Goal: Register for event/course: Sign up to attend an event or enroll in a course

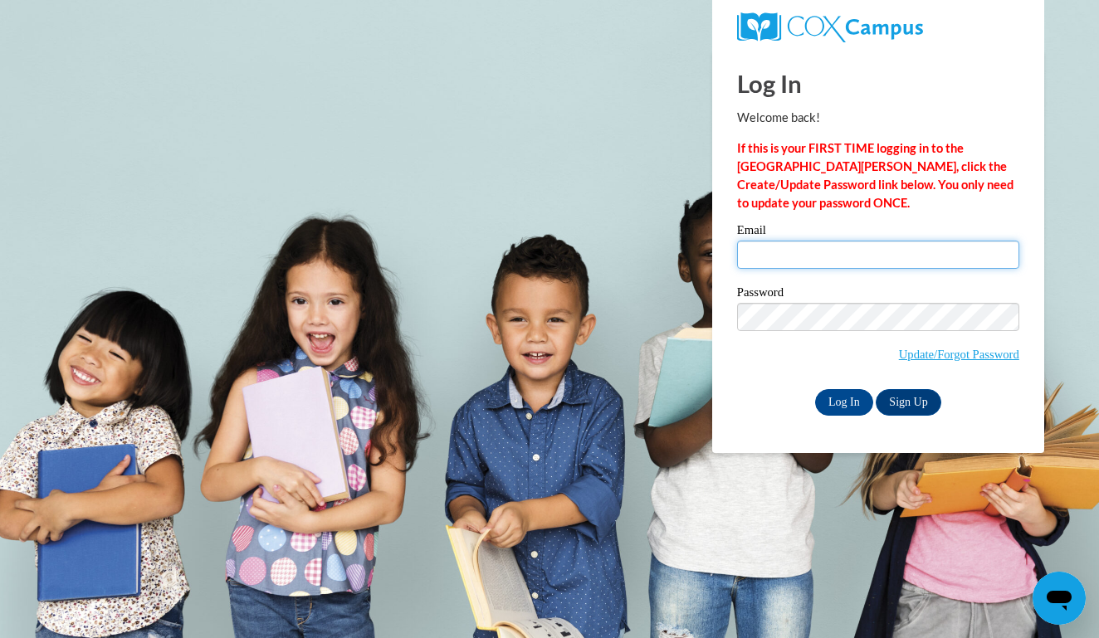
type input "incredikidz@gmail.com"
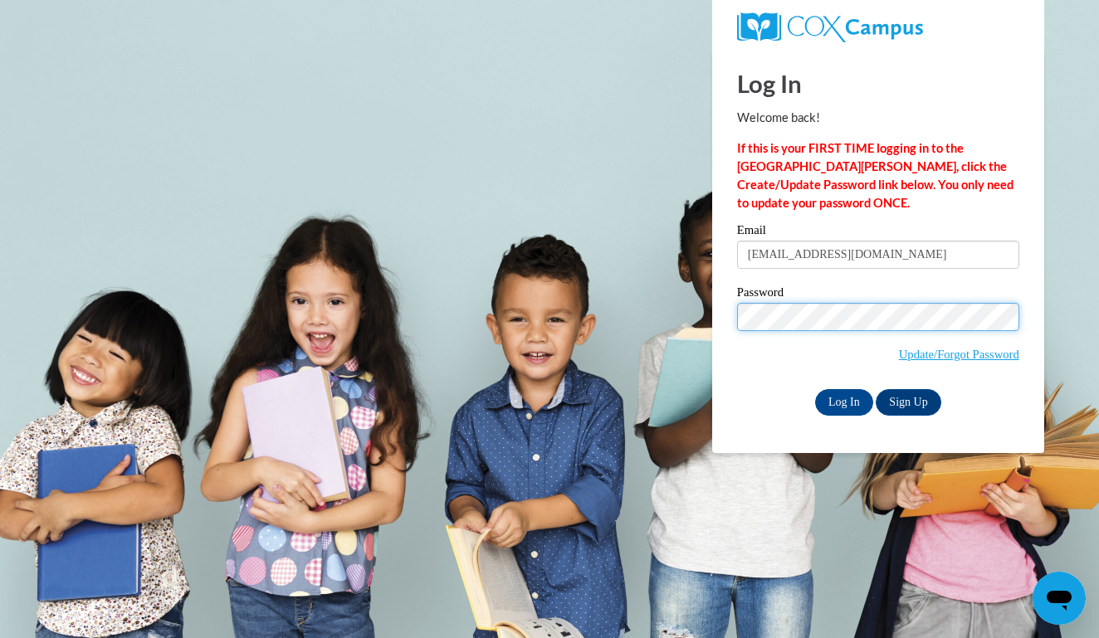
click at [842, 399] on input "Log In" at bounding box center [844, 402] width 58 height 27
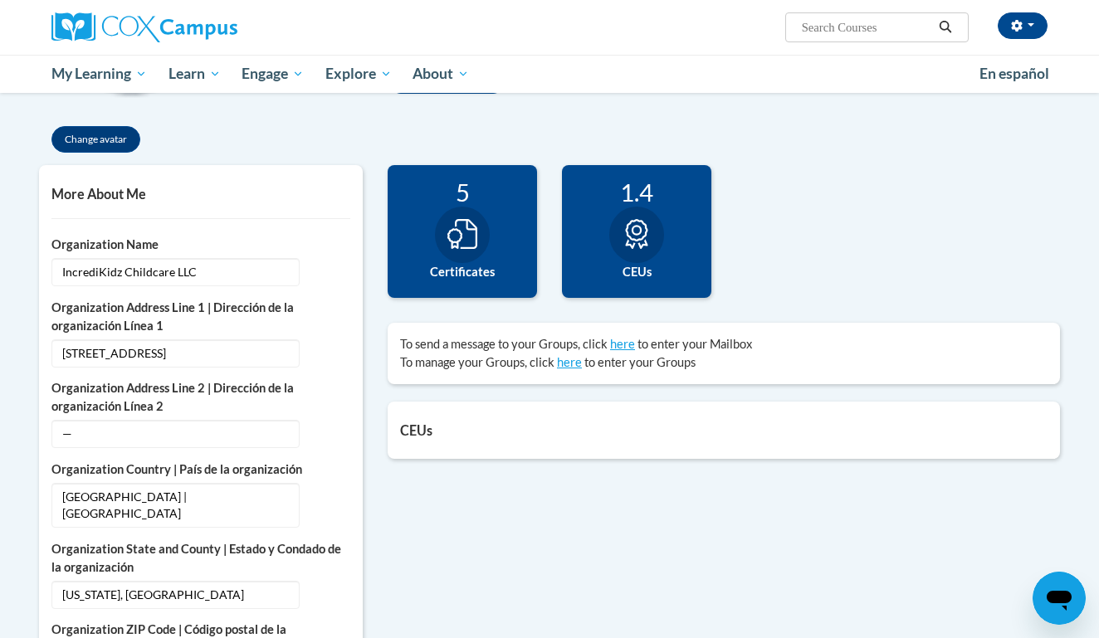
scroll to position [318, 0]
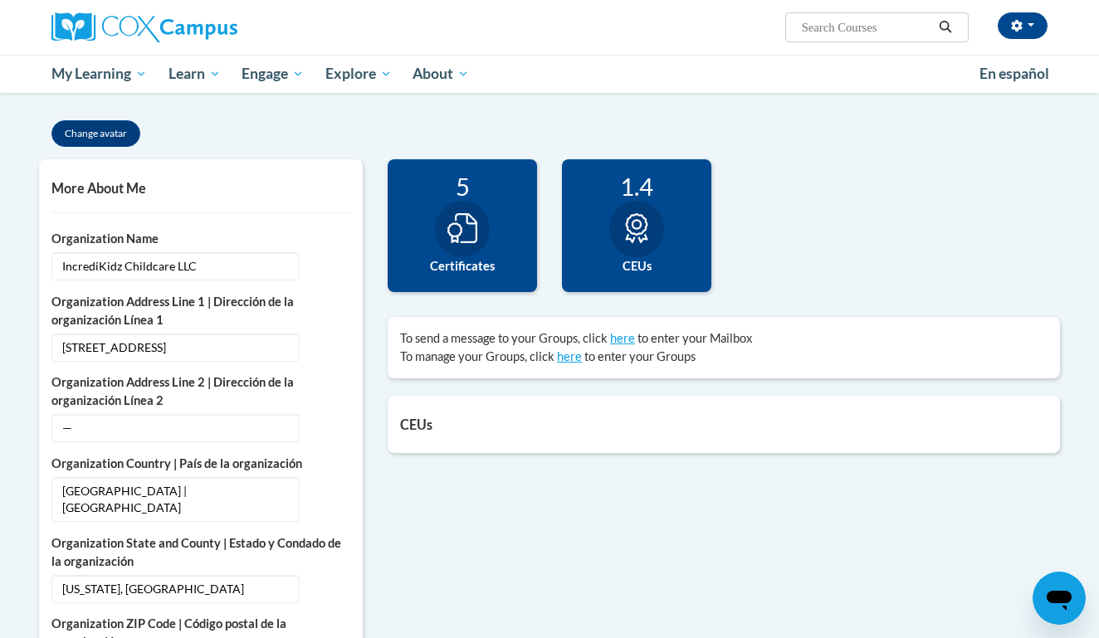
click at [467, 252] on div at bounding box center [462, 229] width 55 height 56
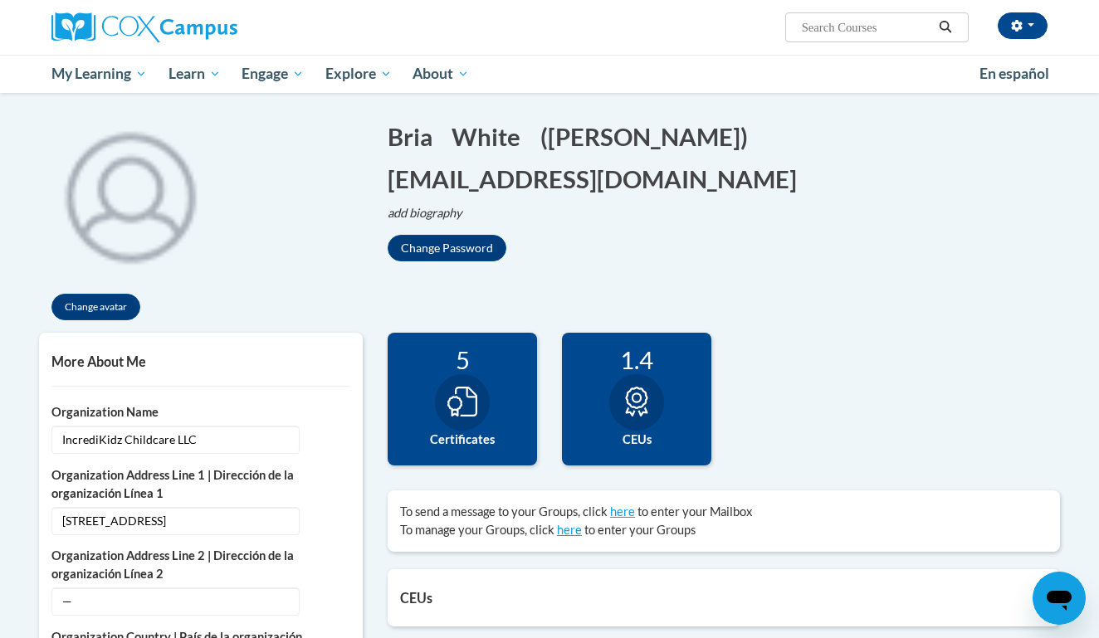
scroll to position [49, 0]
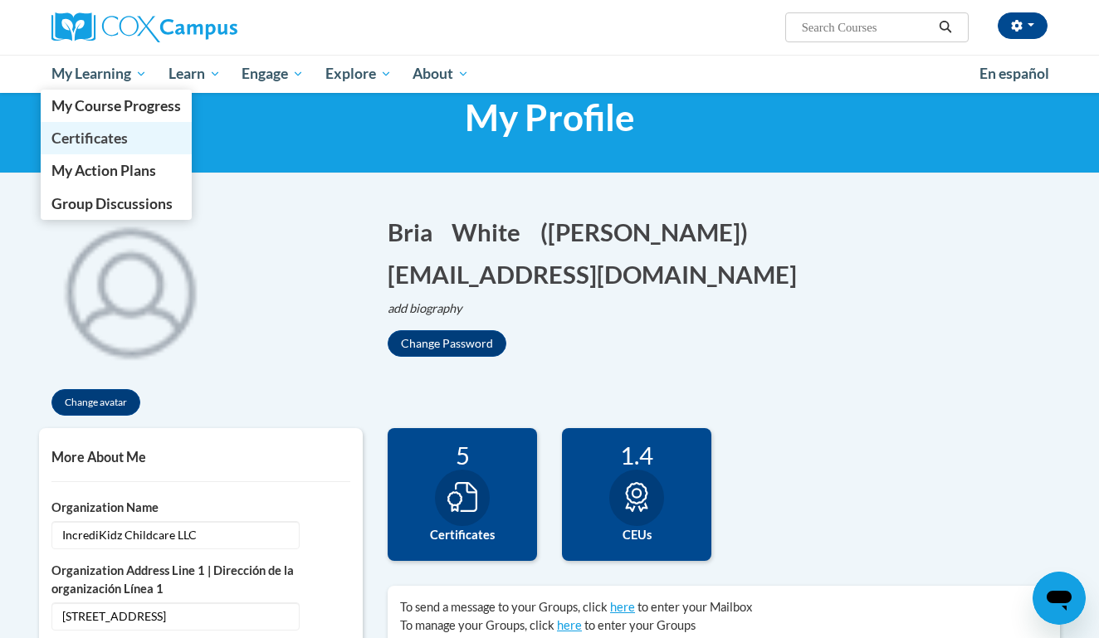
click at [132, 142] on link "Certificates" at bounding box center [116, 138] width 151 height 32
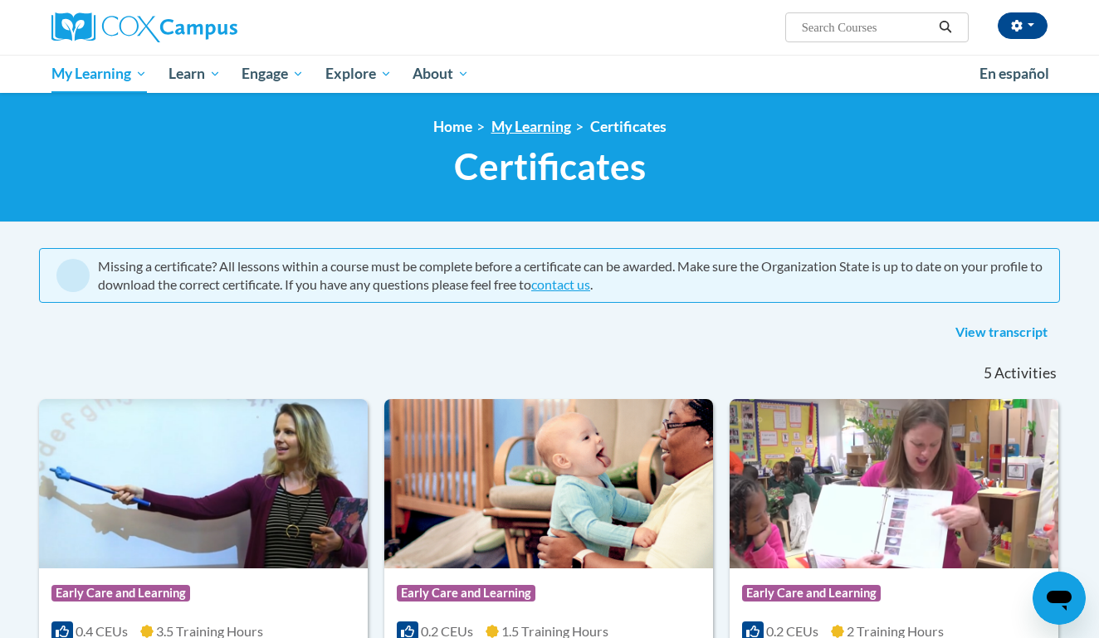
click at [530, 125] on link "My Learning" at bounding box center [531, 126] width 80 height 17
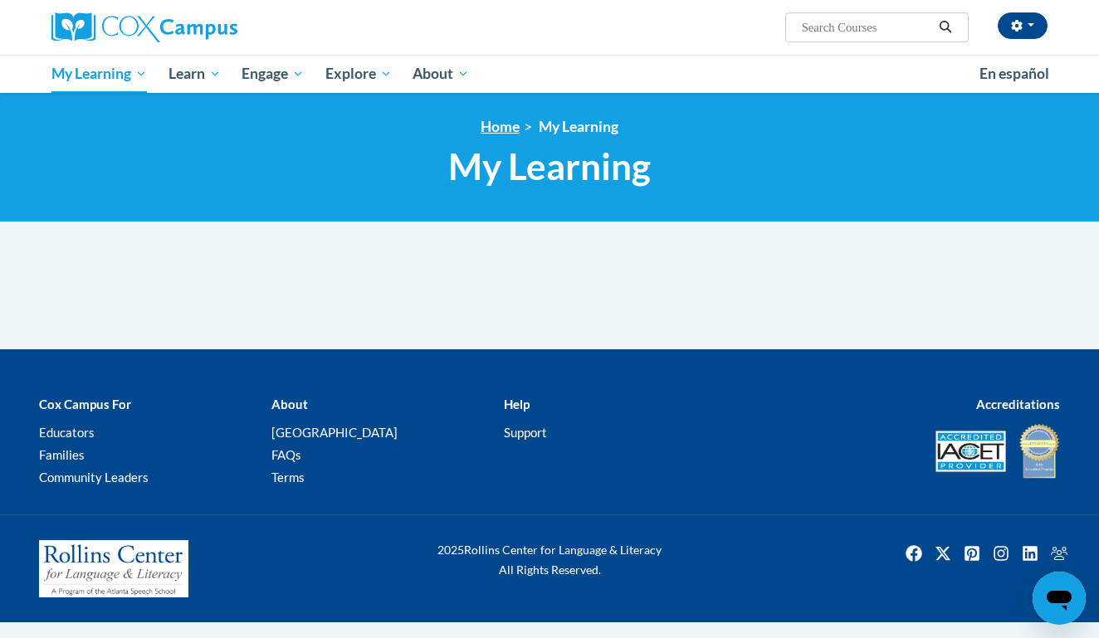
click at [512, 127] on link "Home" at bounding box center [500, 126] width 39 height 17
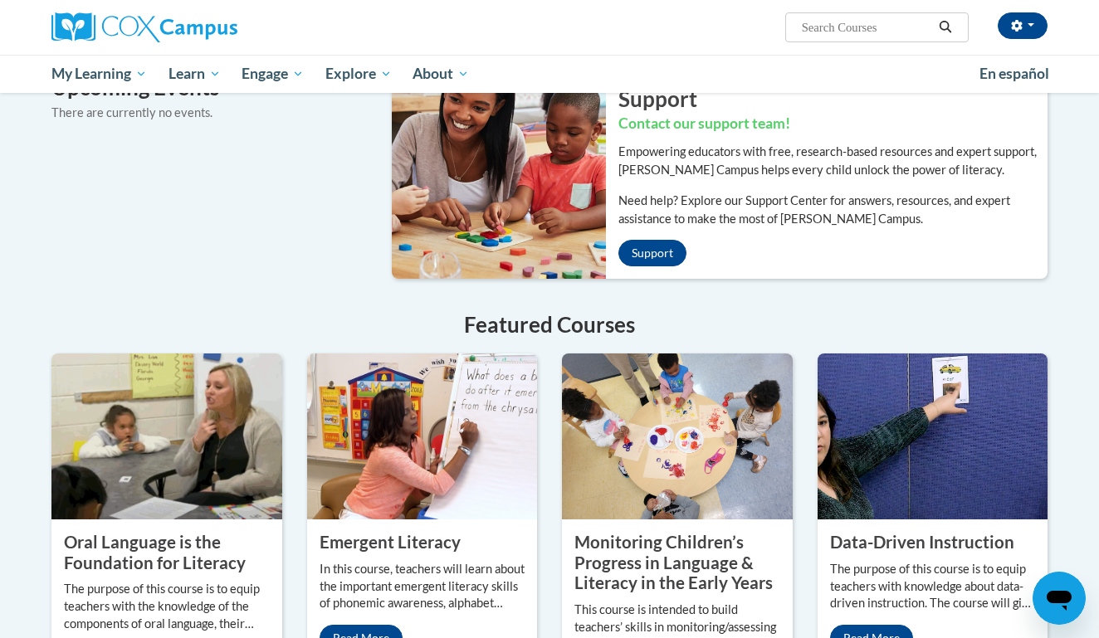
scroll to position [1009, 0]
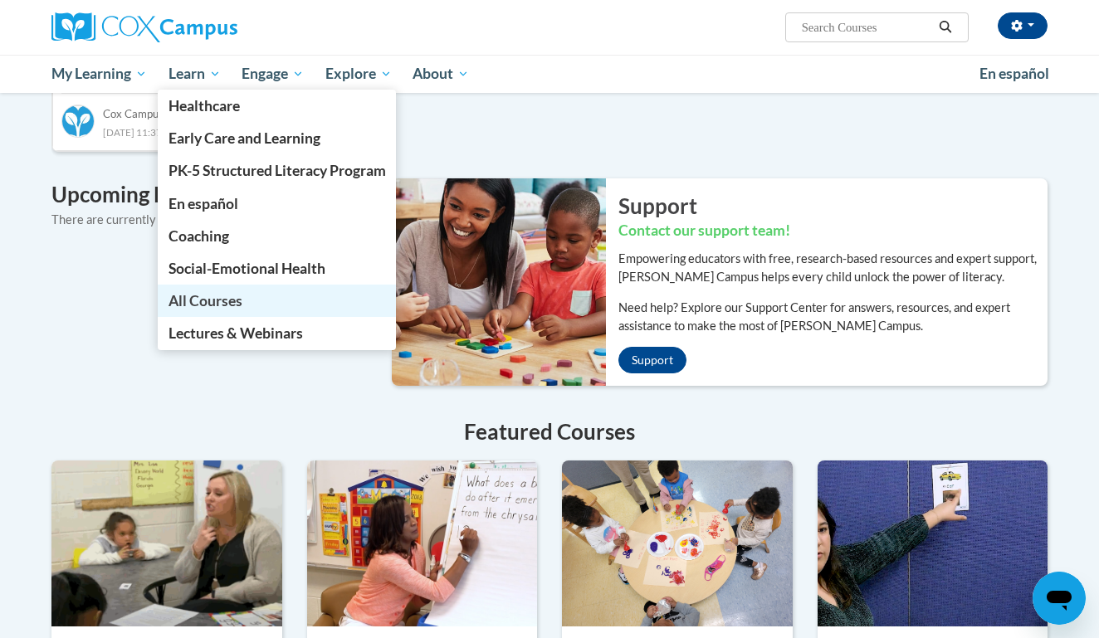
click at [207, 295] on span "All Courses" at bounding box center [205, 300] width 74 height 17
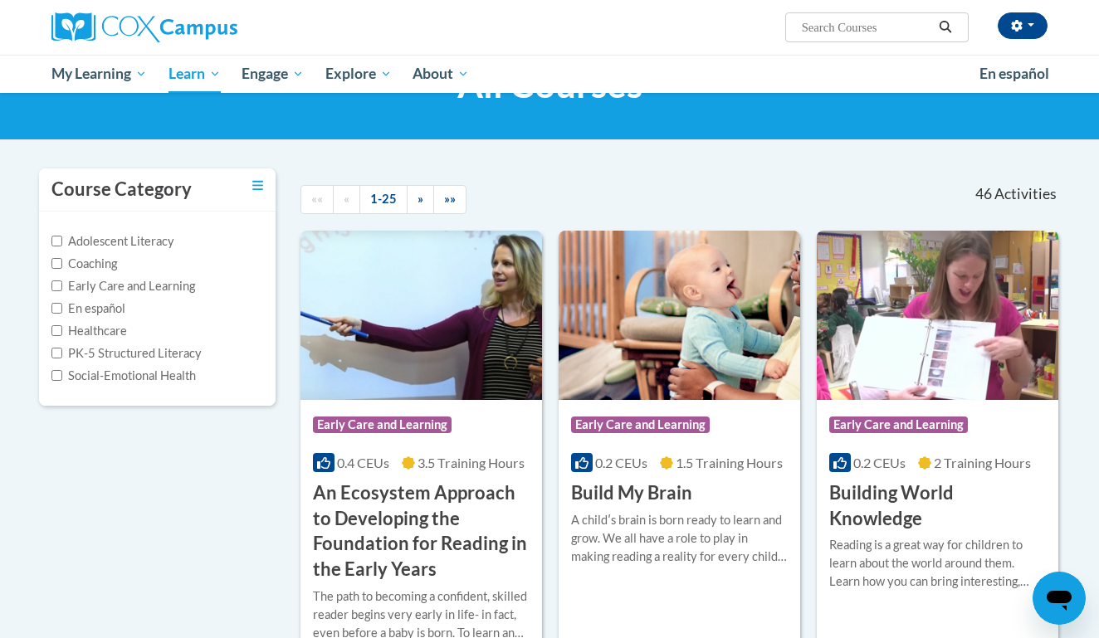
scroll to position [94, 0]
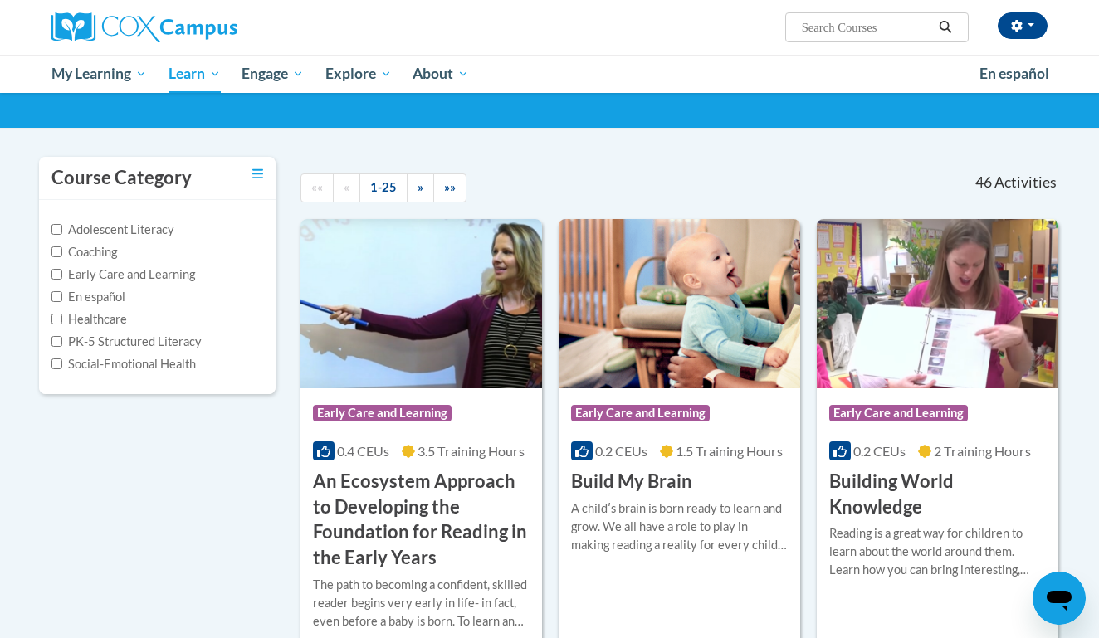
click at [60, 276] on input "Early Care and Learning" at bounding box center [56, 274] width 11 height 11
checkbox input "true"
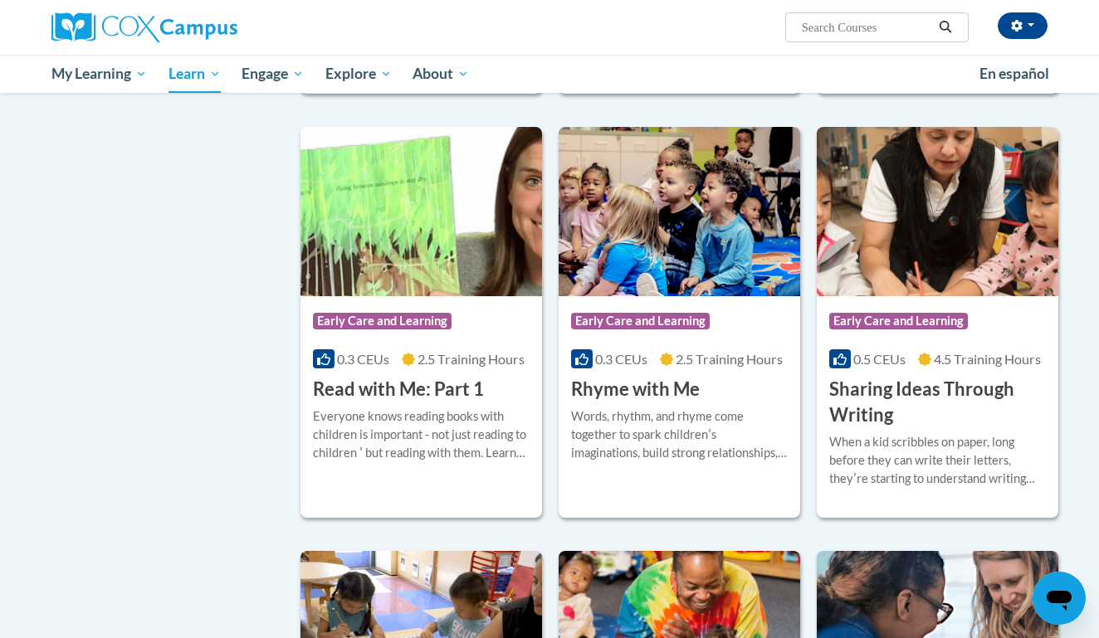
scroll to position [1562, 0]
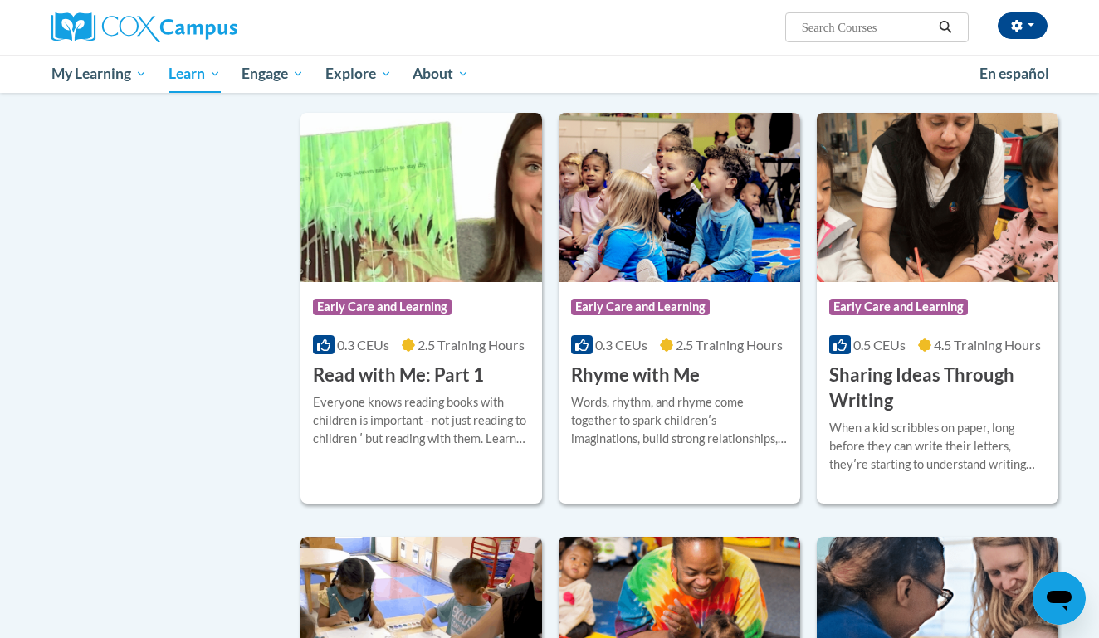
click at [858, 414] on h3 "Sharing Ideas Through Writing" at bounding box center [937, 388] width 217 height 51
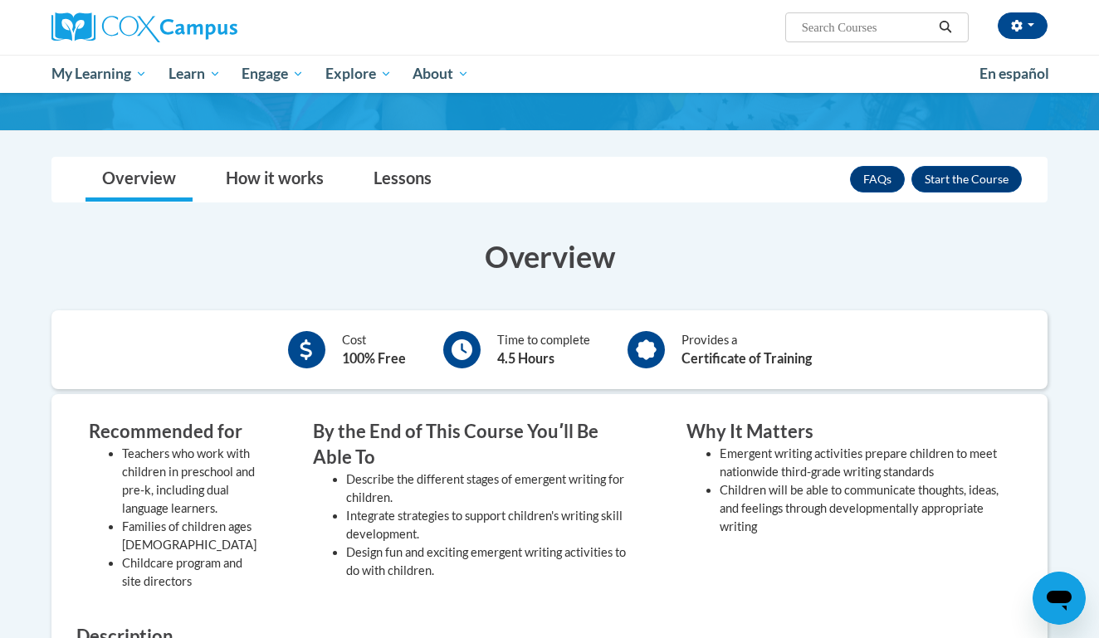
scroll to position [105, 0]
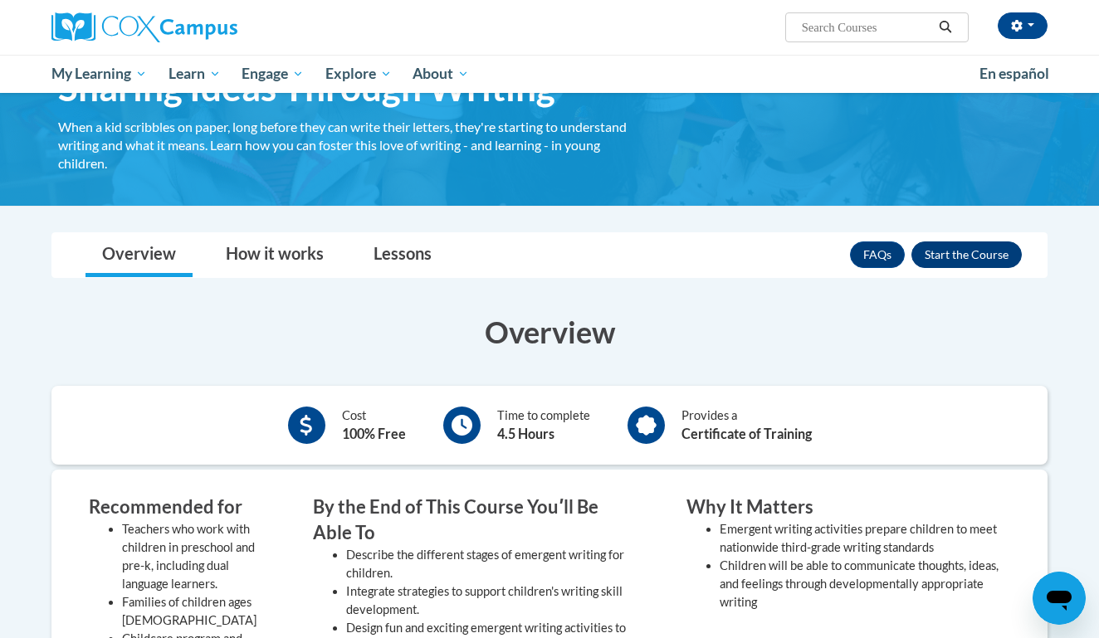
click at [955, 260] on button "Enroll" at bounding box center [966, 255] width 110 height 27
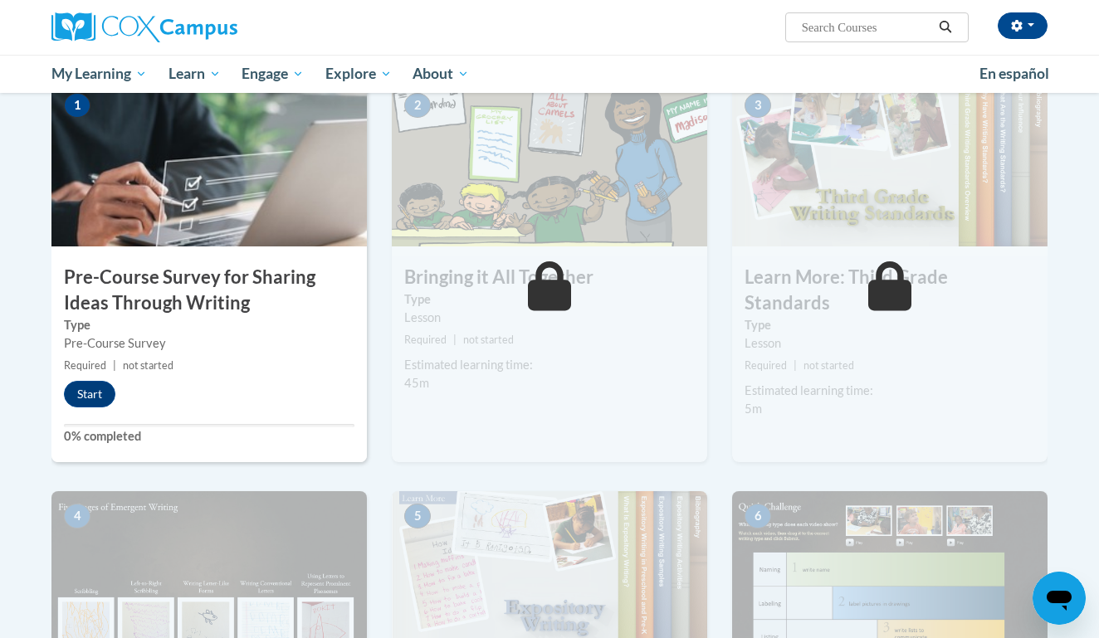
scroll to position [379, 0]
click at [100, 403] on button "Start" at bounding box center [89, 393] width 51 height 27
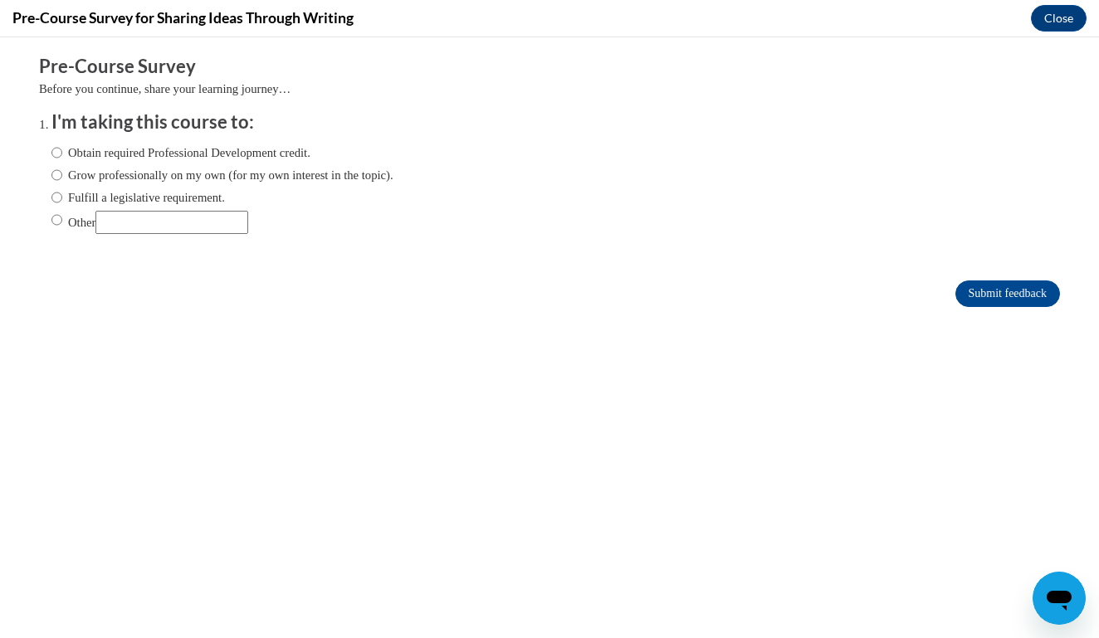
scroll to position [0, 0]
click at [173, 177] on label "Grow professionally on my own (for my own interest in the topic)." at bounding box center [222, 175] width 342 height 18
click at [62, 177] on input "Grow professionally on my own (for my own interest in the topic)." at bounding box center [56, 175] width 11 height 18
radio input "true"
click at [994, 294] on input "Submit feedback" at bounding box center [1007, 294] width 105 height 27
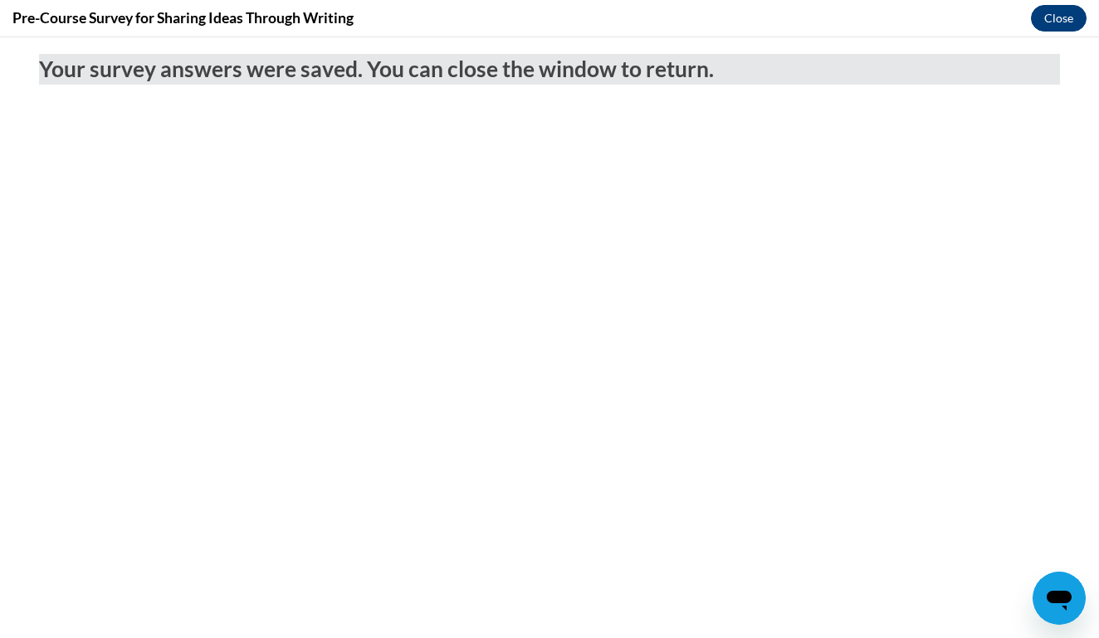
click at [1067, 24] on button "Close" at bounding box center [1059, 18] width 56 height 27
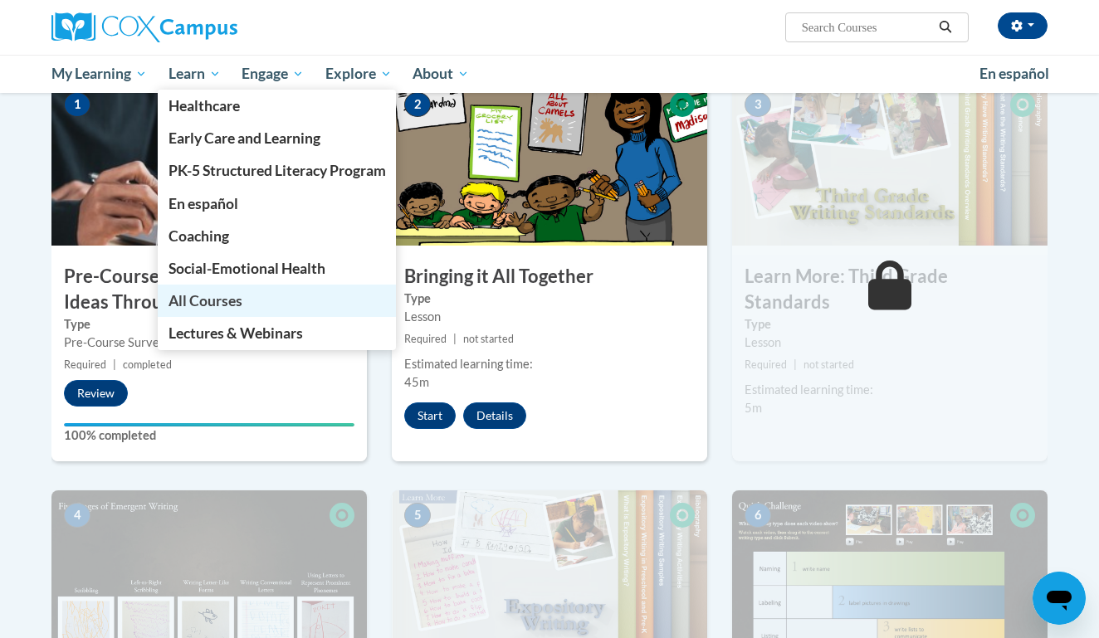
click at [203, 292] on span "All Courses" at bounding box center [205, 300] width 74 height 17
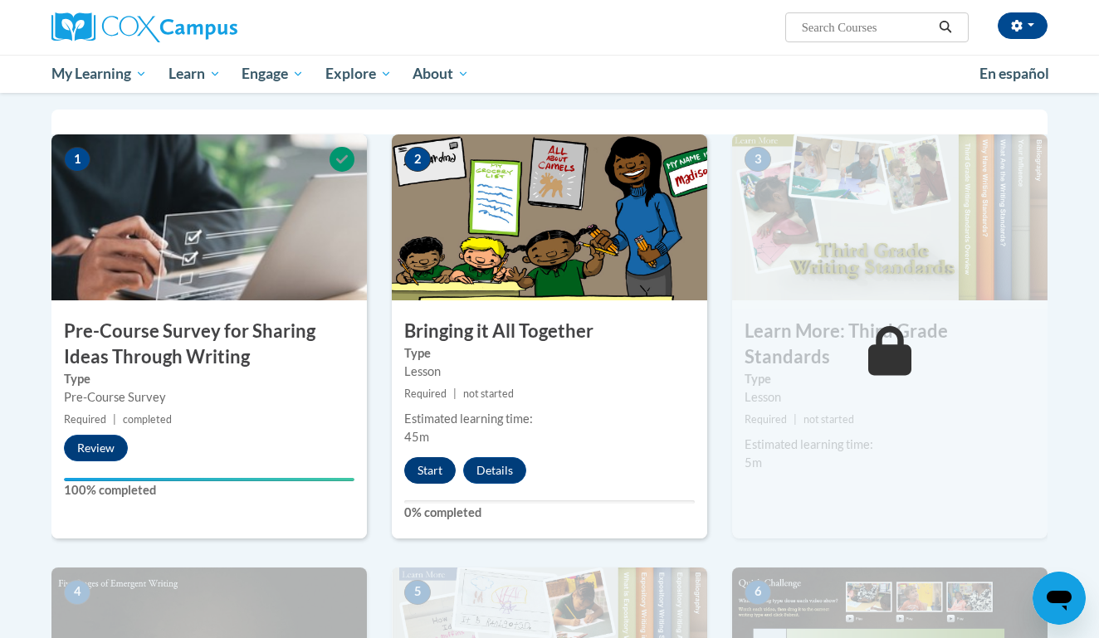
click at [425, 462] on button "Start" at bounding box center [429, 470] width 51 height 27
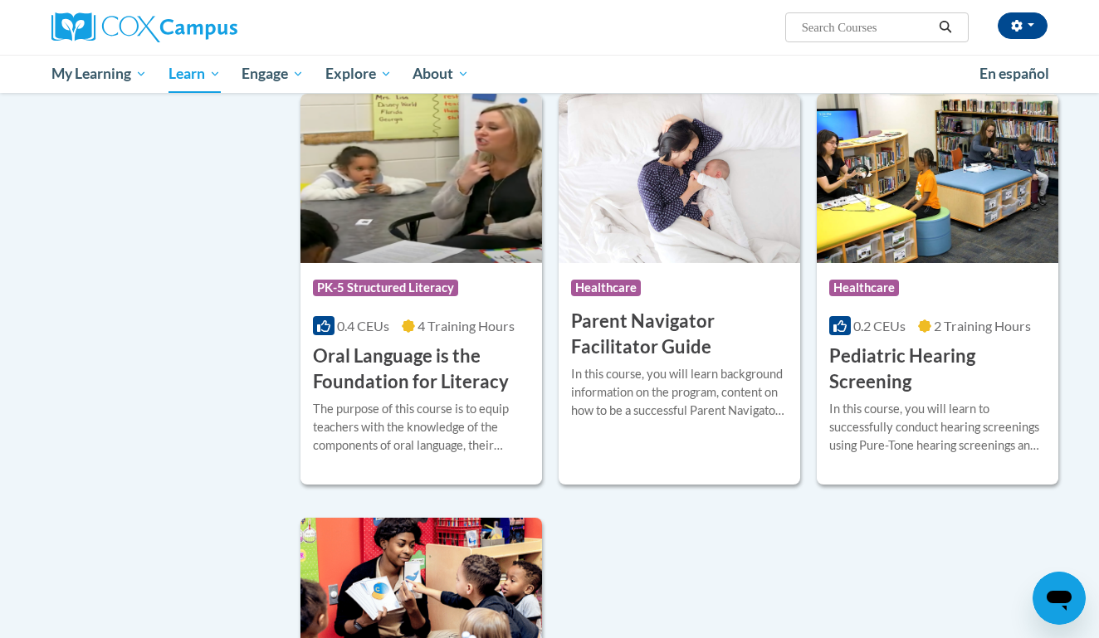
scroll to position [3358, 0]
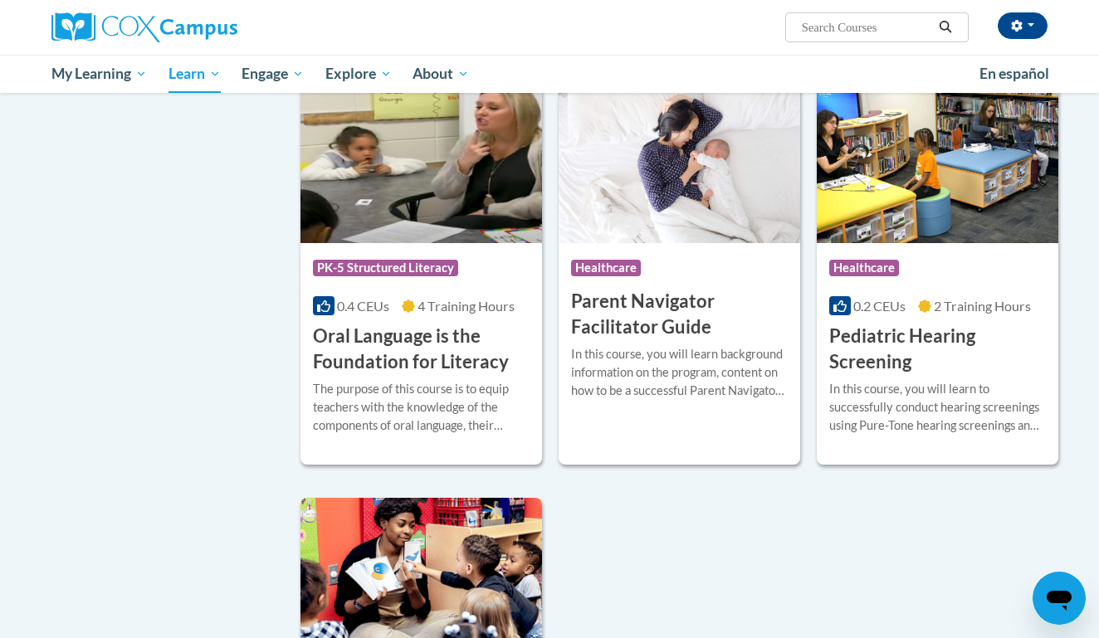
click at [411, 353] on h3 "Oral Language is the Foundation for Literacy" at bounding box center [421, 349] width 217 height 51
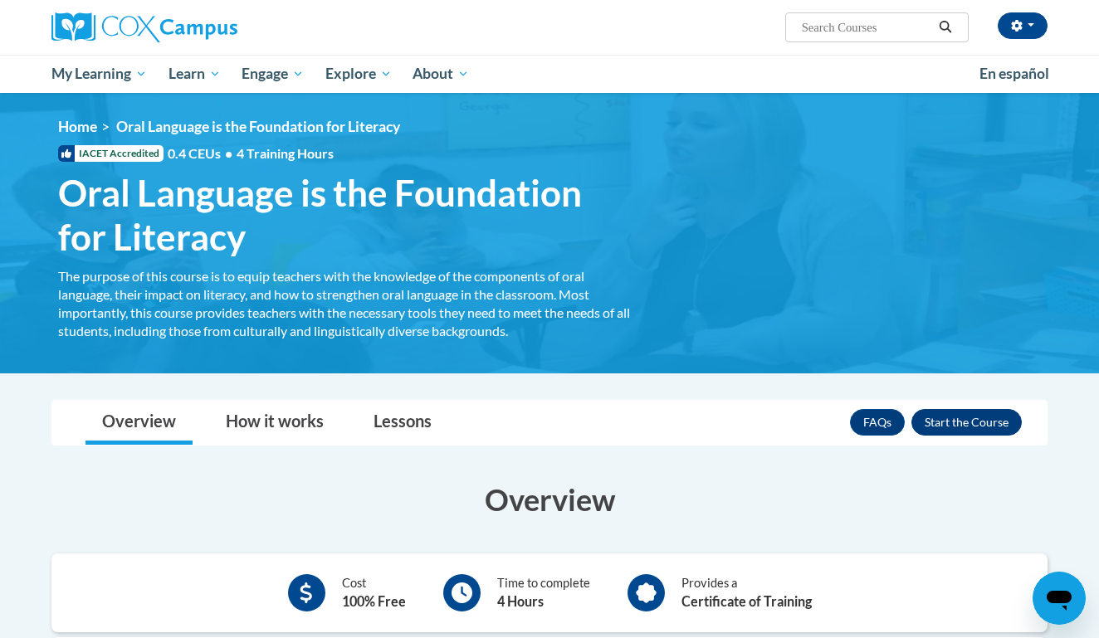
click at [961, 427] on button "Enroll" at bounding box center [966, 422] width 110 height 27
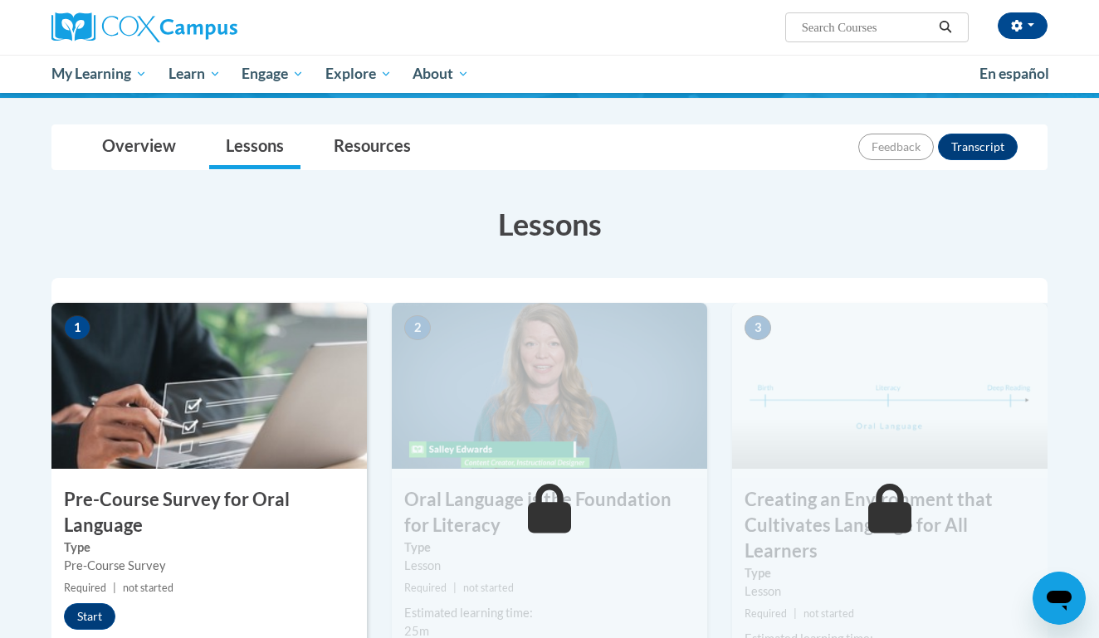
scroll to position [242, 0]
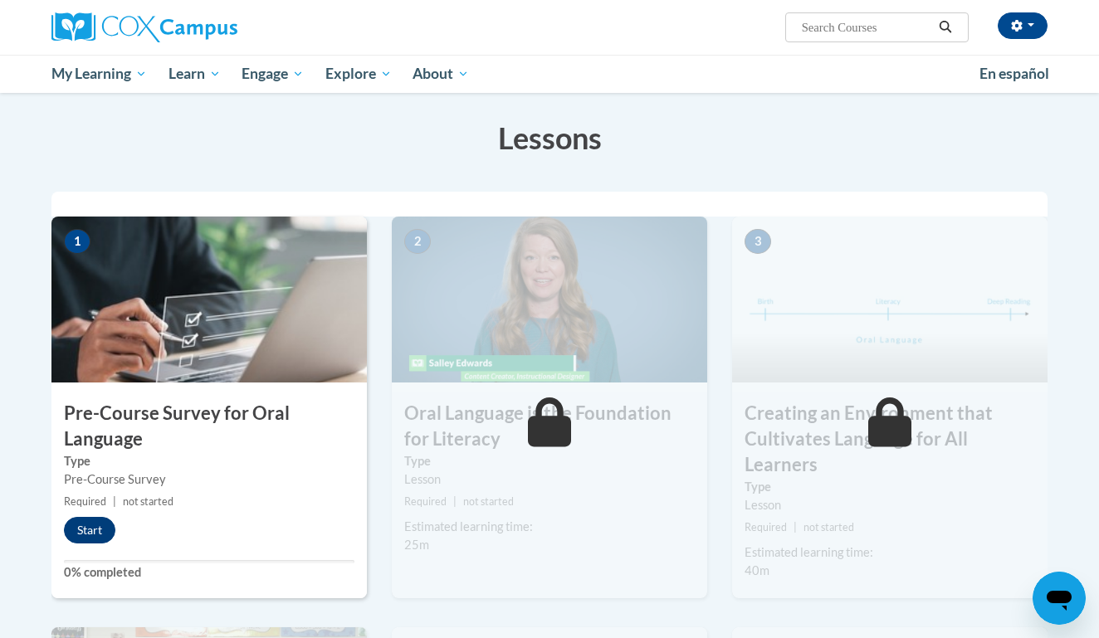
click at [89, 535] on button "Start" at bounding box center [89, 530] width 51 height 27
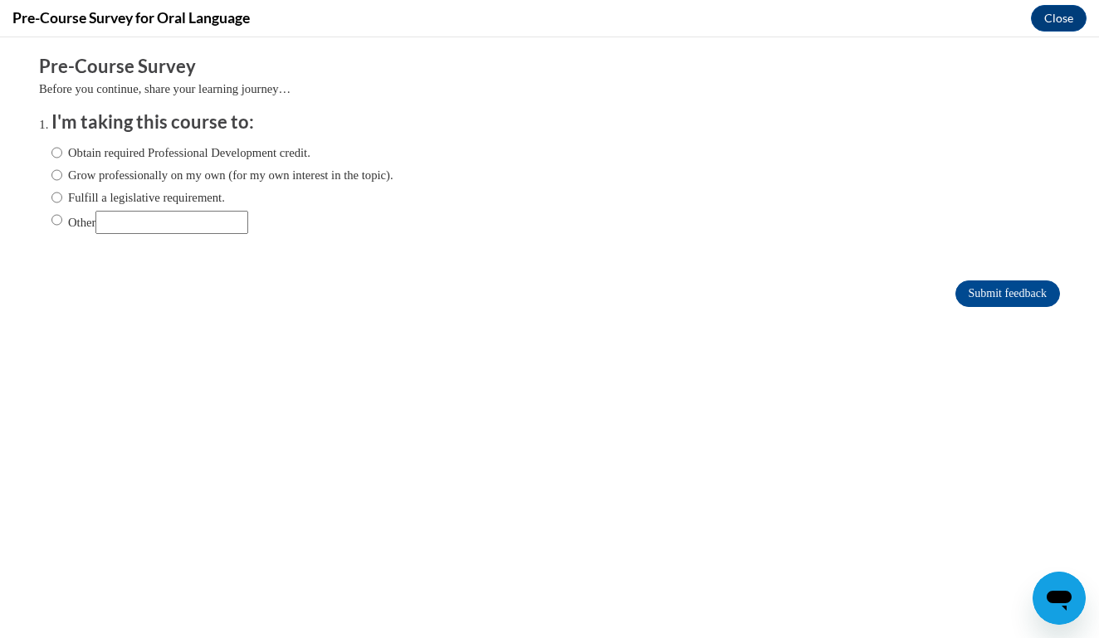
scroll to position [0, 0]
click at [233, 179] on label "Grow professionally on my own (for my own interest in the topic)." at bounding box center [222, 175] width 342 height 18
click at [62, 179] on input "Grow professionally on my own (for my own interest in the topic)." at bounding box center [56, 175] width 11 height 18
radio input "true"
click at [1002, 288] on input "Submit feedback" at bounding box center [1007, 294] width 105 height 27
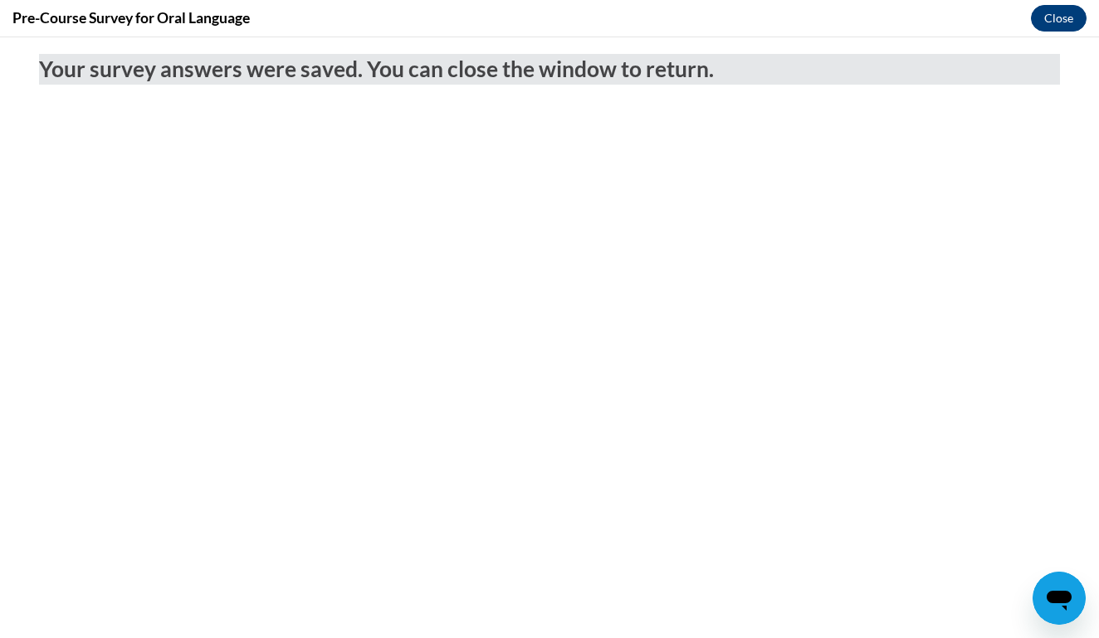
click at [1049, 20] on button "Close" at bounding box center [1059, 18] width 56 height 27
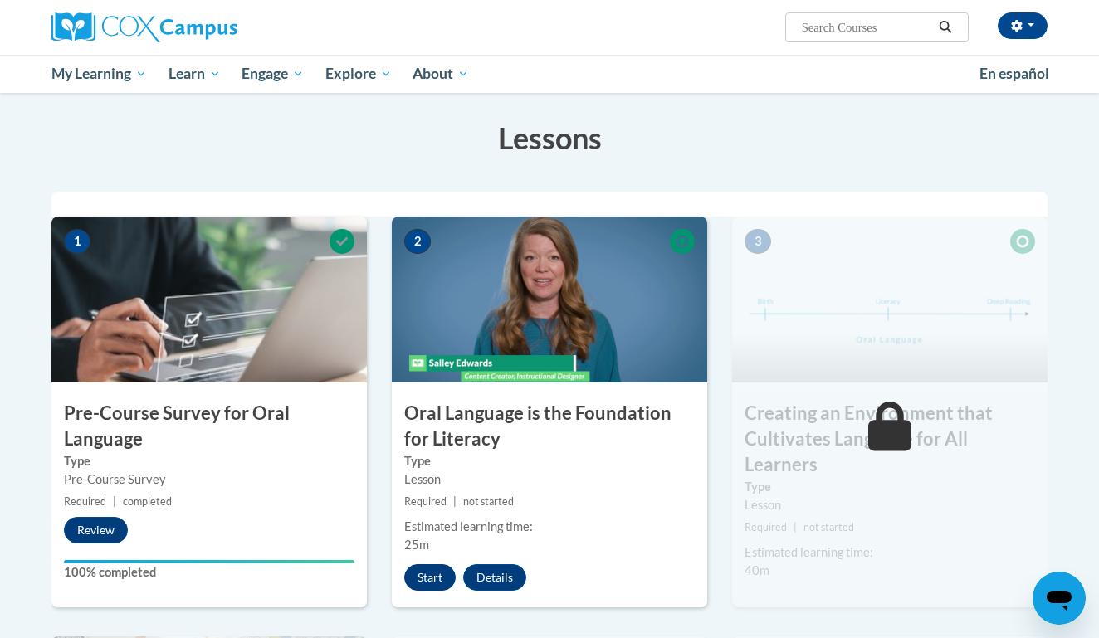
click at [415, 574] on button "Start" at bounding box center [429, 577] width 51 height 27
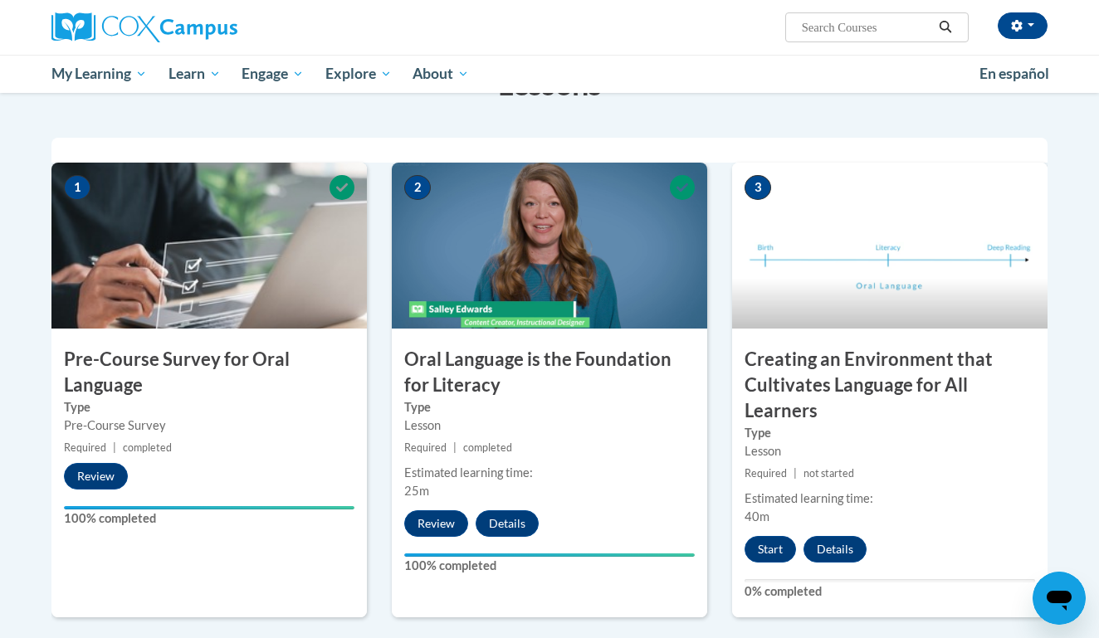
scroll to position [374, 0]
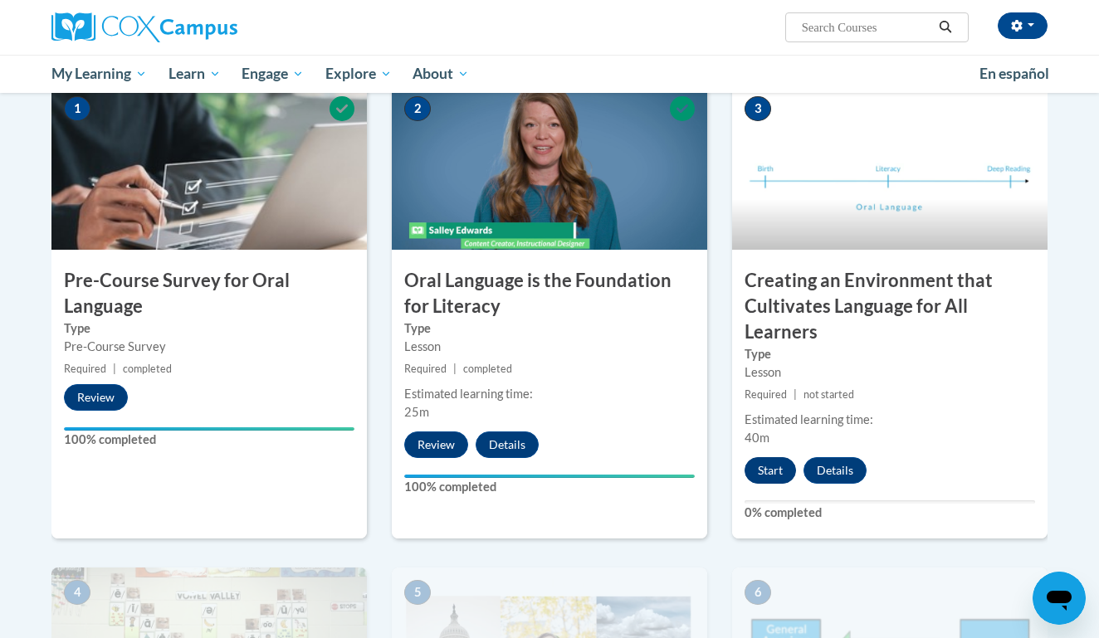
click at [752, 467] on button "Start" at bounding box center [770, 470] width 51 height 27
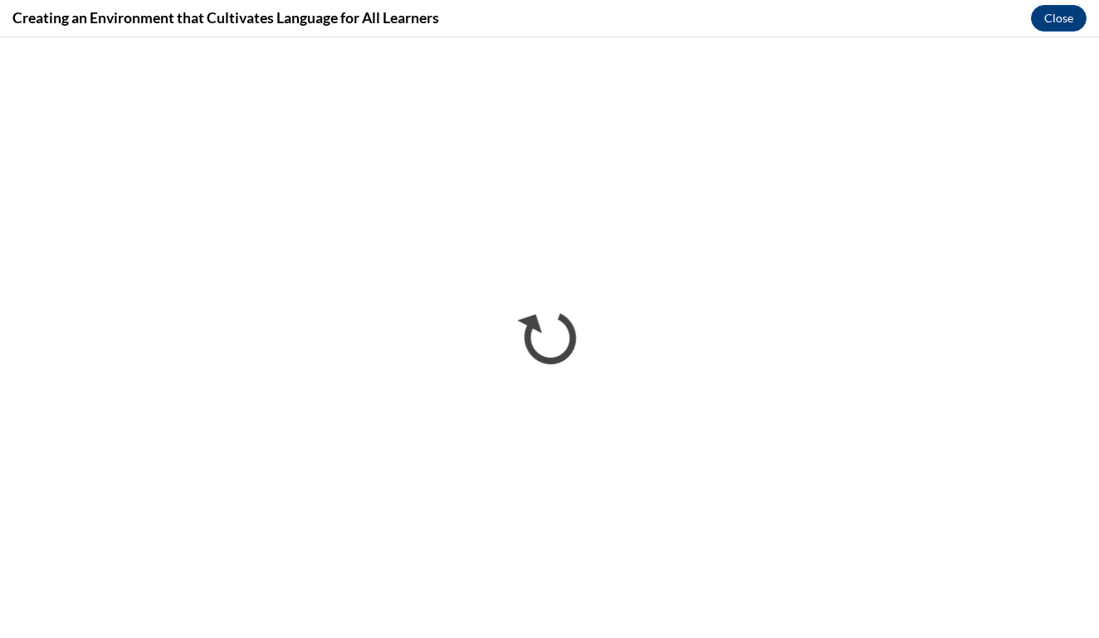
scroll to position [0, 0]
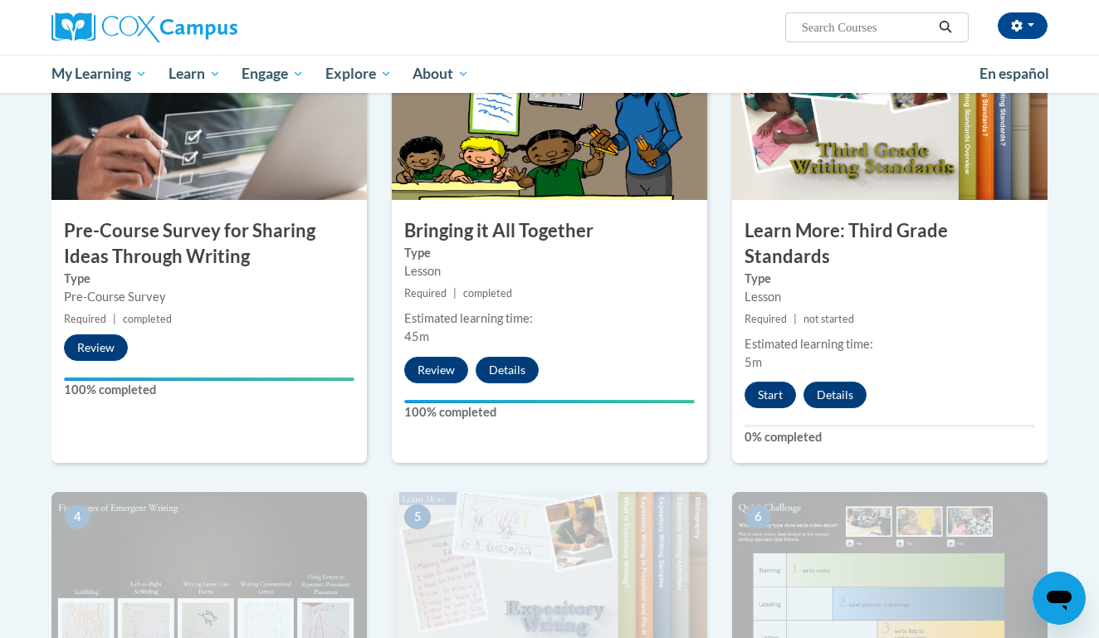
scroll to position [433, 0]
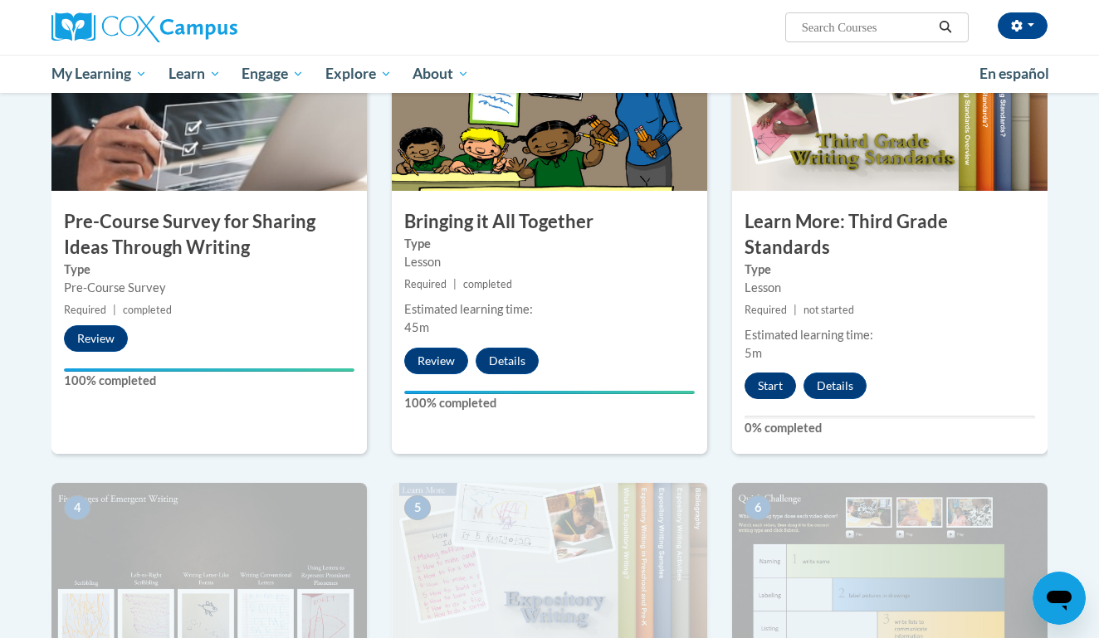
click at [763, 373] on button "Start" at bounding box center [770, 386] width 51 height 27
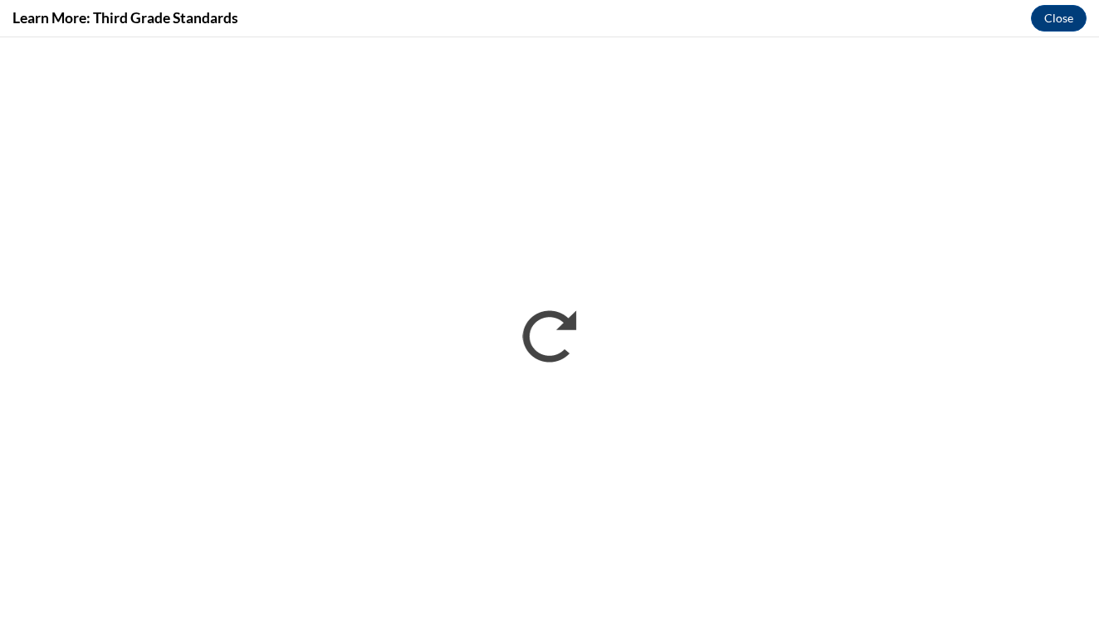
scroll to position [0, 0]
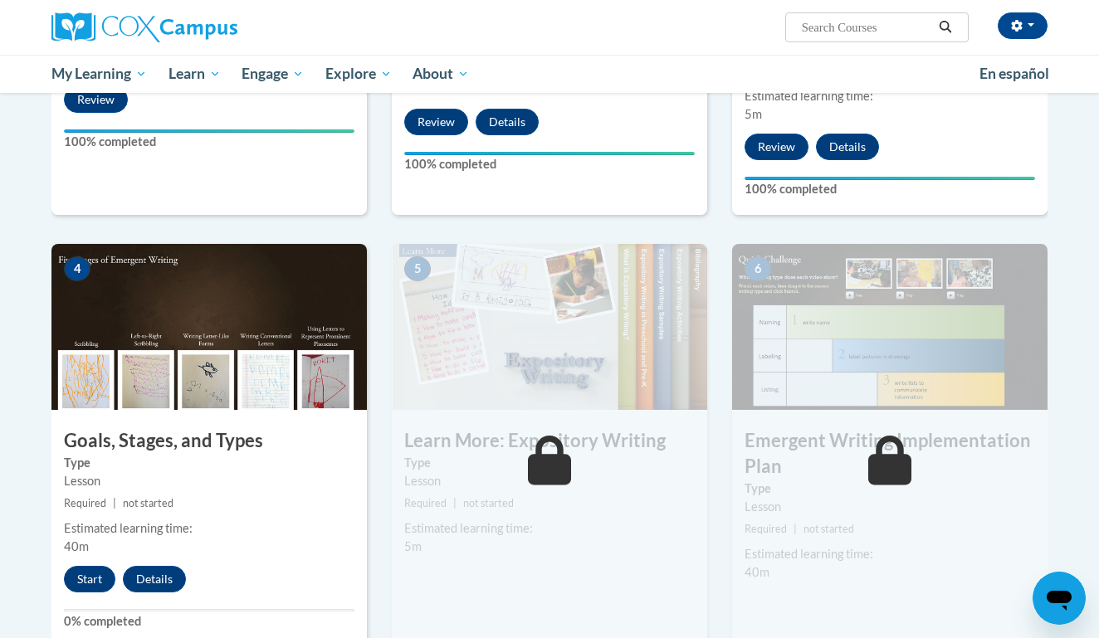
scroll to position [725, 0]
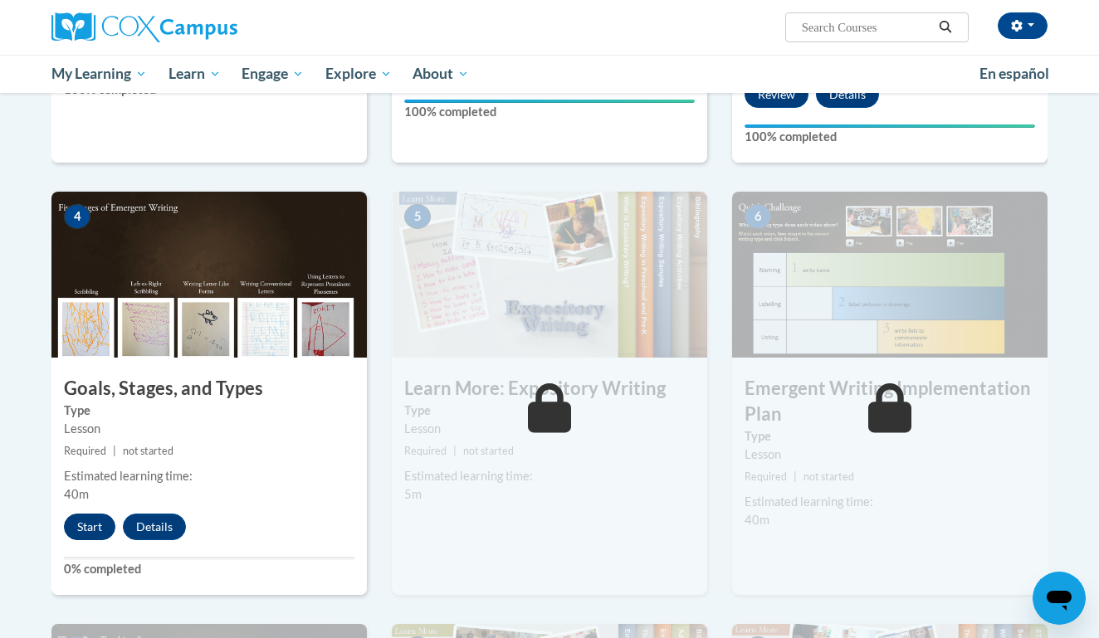
click at [100, 514] on button "Start" at bounding box center [89, 527] width 51 height 27
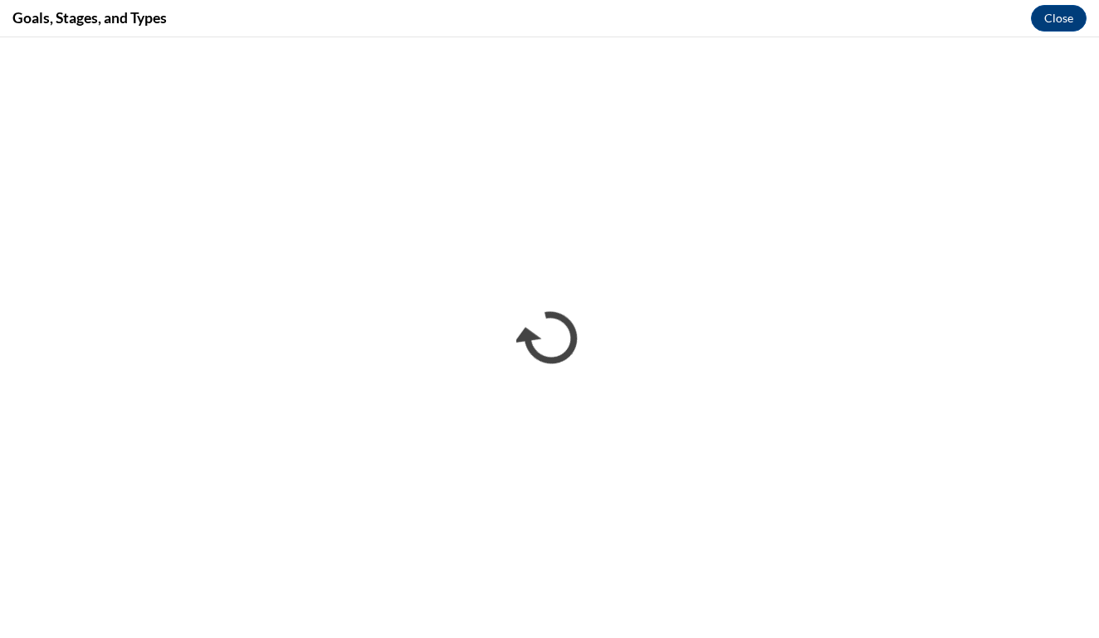
scroll to position [0, 0]
click at [1044, 12] on button "Close" at bounding box center [1059, 18] width 56 height 27
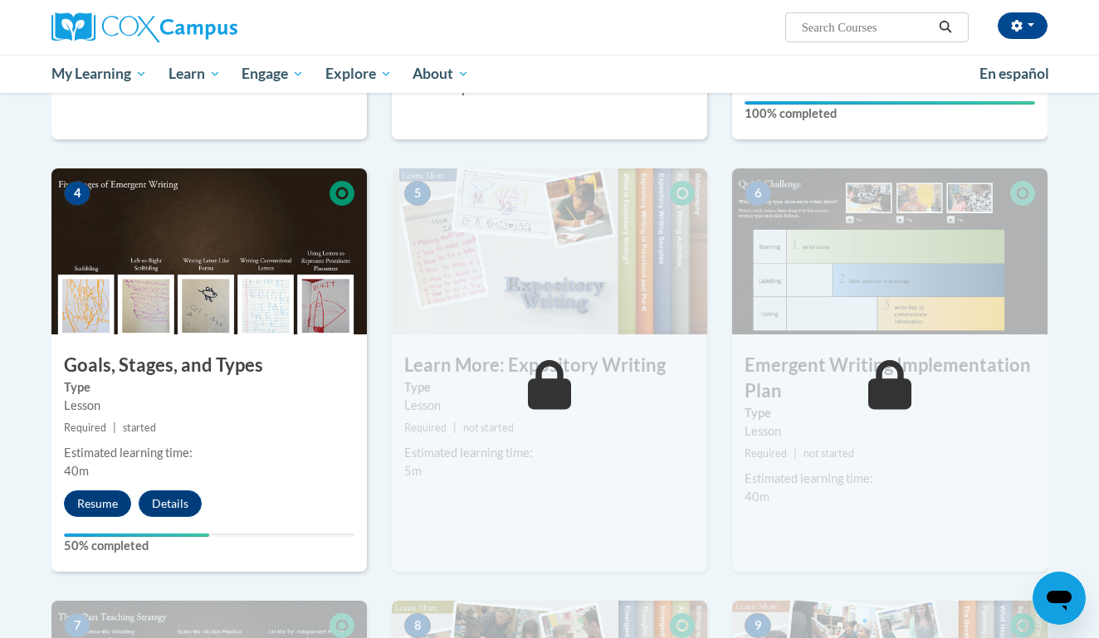
scroll to position [807, 0]
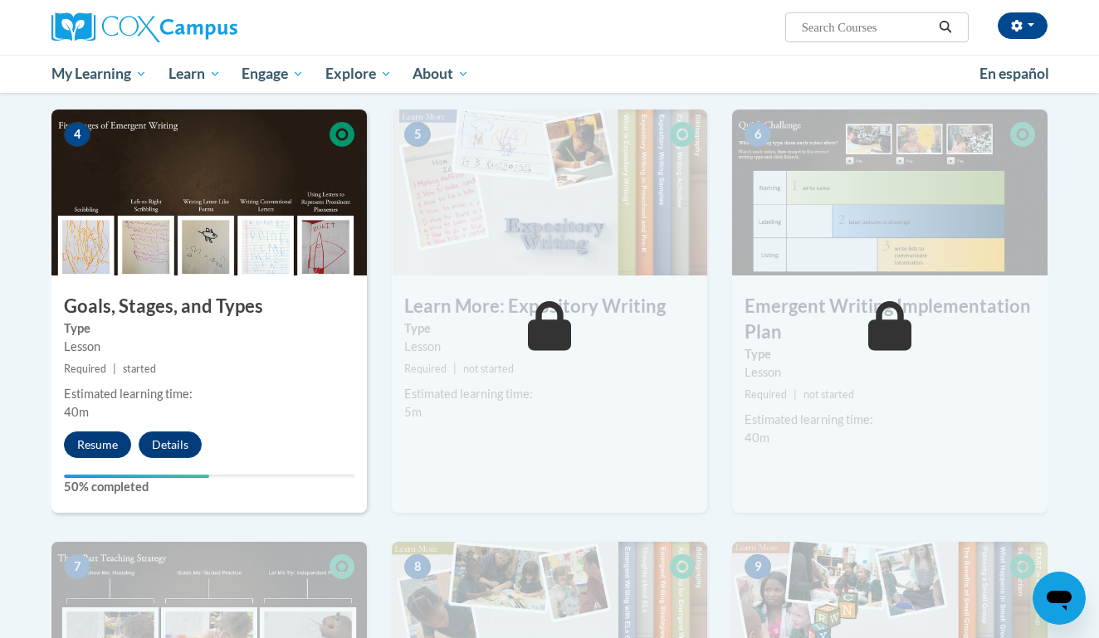
click at [90, 432] on button "Resume" at bounding box center [97, 445] width 67 height 27
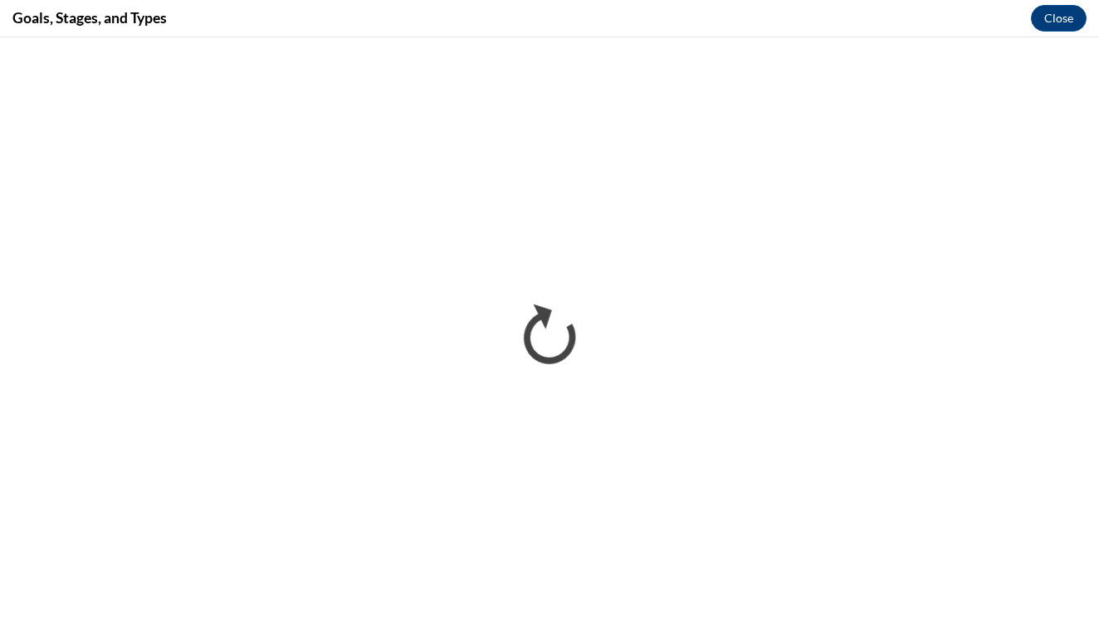
scroll to position [0, 0]
click at [665, 0] on div "Goals, Stages, and Types Close" at bounding box center [549, 18] width 1099 height 37
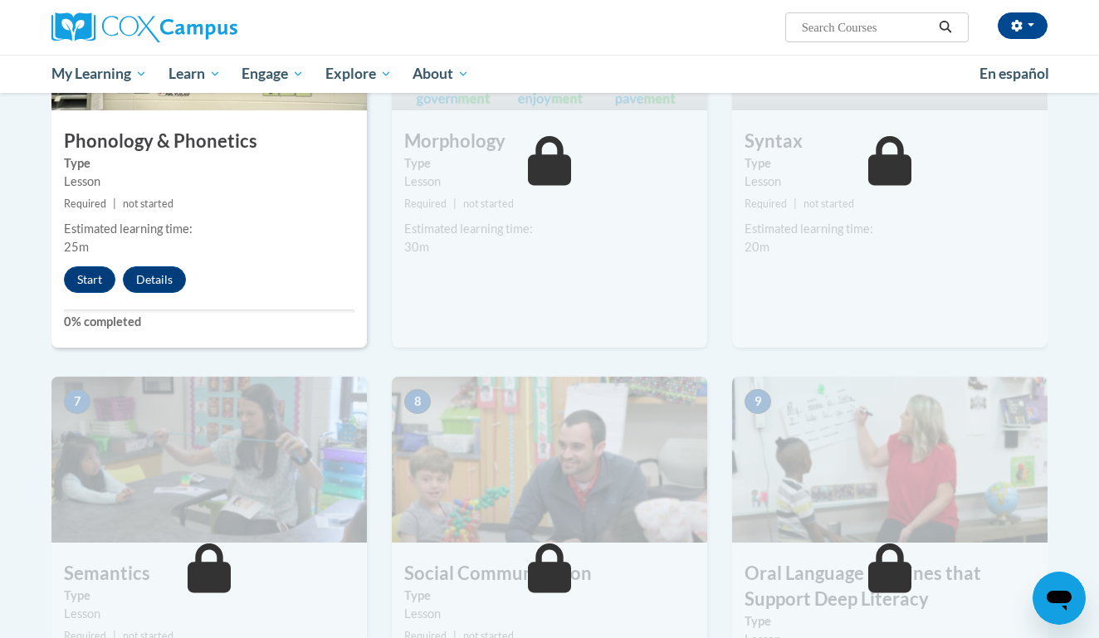
scroll to position [1000, 0]
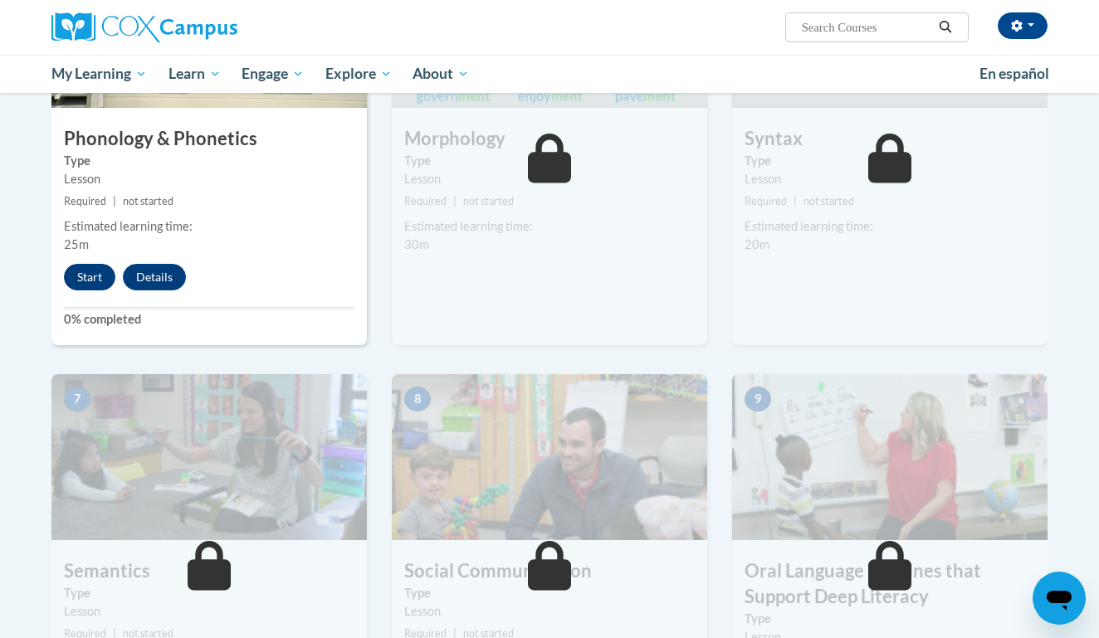
click at [88, 275] on button "Start" at bounding box center [89, 277] width 51 height 27
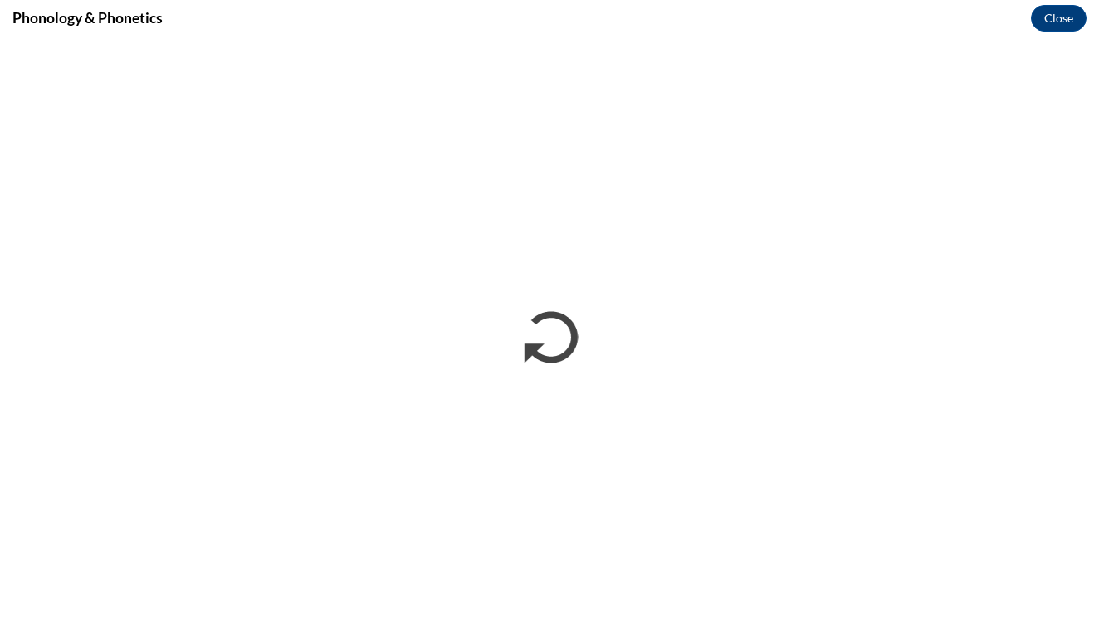
scroll to position [0, 0]
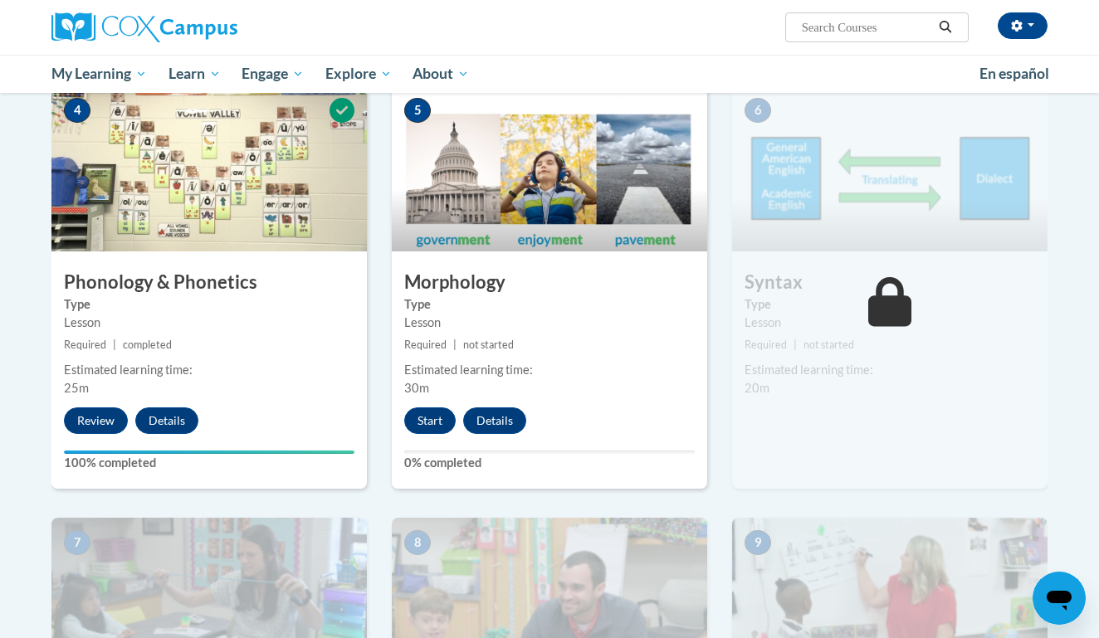
scroll to position [859, 0]
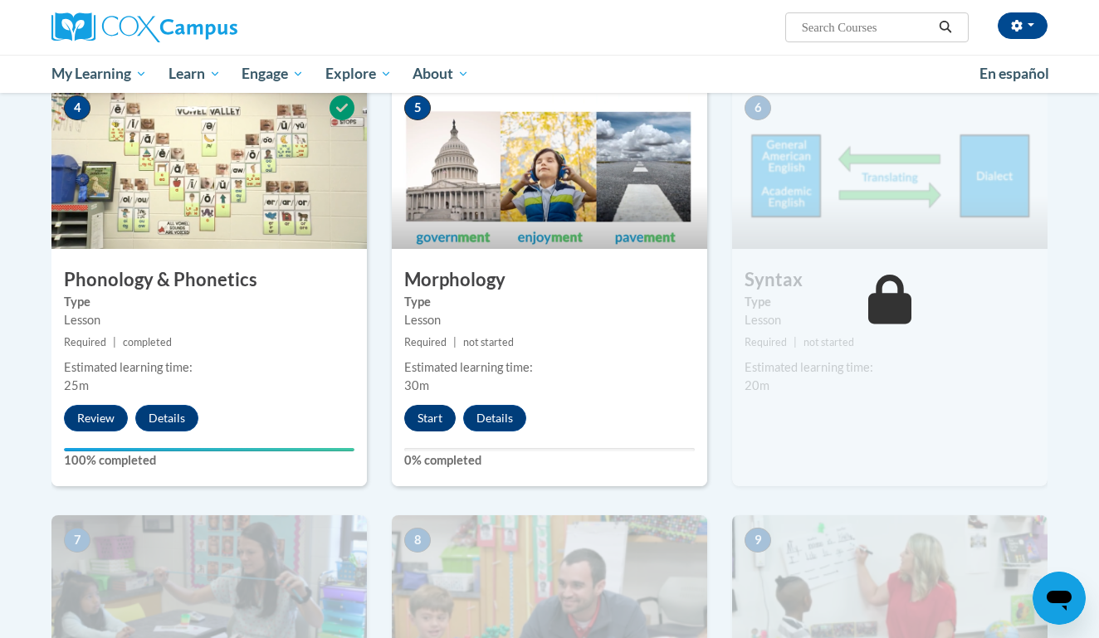
click at [425, 410] on button "Start" at bounding box center [429, 418] width 51 height 27
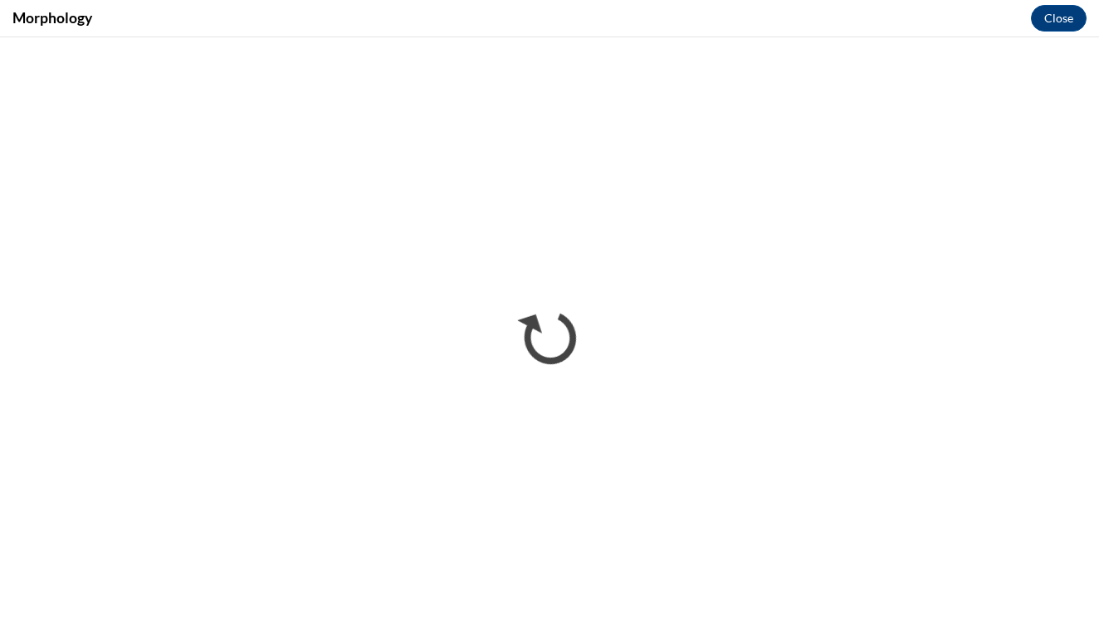
scroll to position [0, 0]
click at [647, 7] on div "Morphology Close" at bounding box center [549, 18] width 1099 height 37
click at [647, 4] on div "Morphology Close" at bounding box center [549, 18] width 1099 height 37
click at [647, 2] on div "Morphology Close" at bounding box center [549, 18] width 1099 height 37
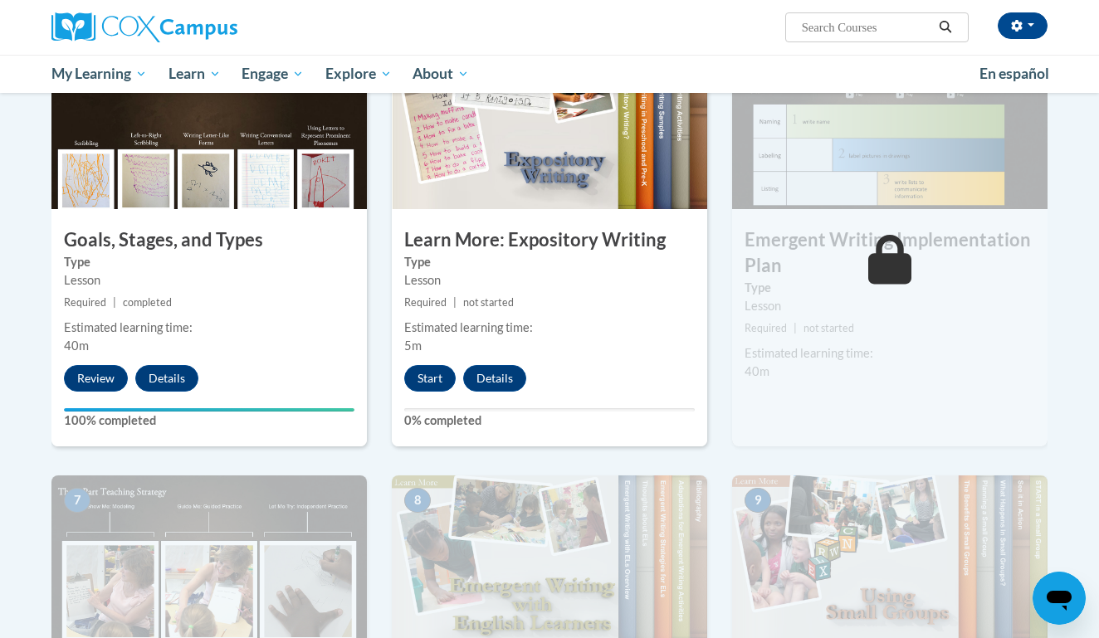
scroll to position [874, 0]
click at [434, 364] on button "Start" at bounding box center [429, 377] width 51 height 27
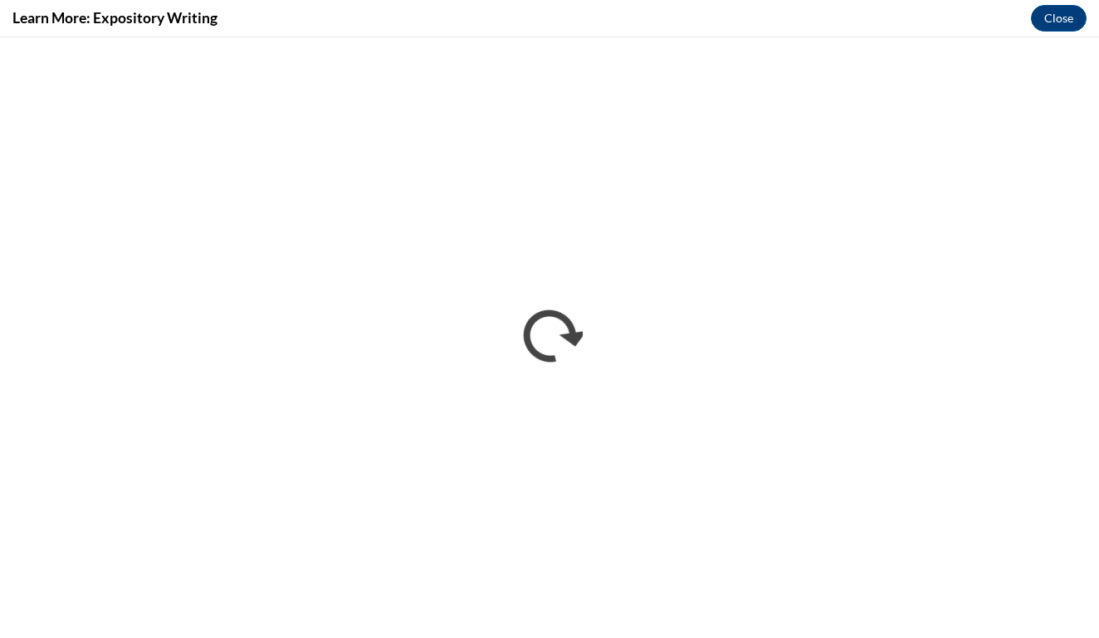
scroll to position [0, 0]
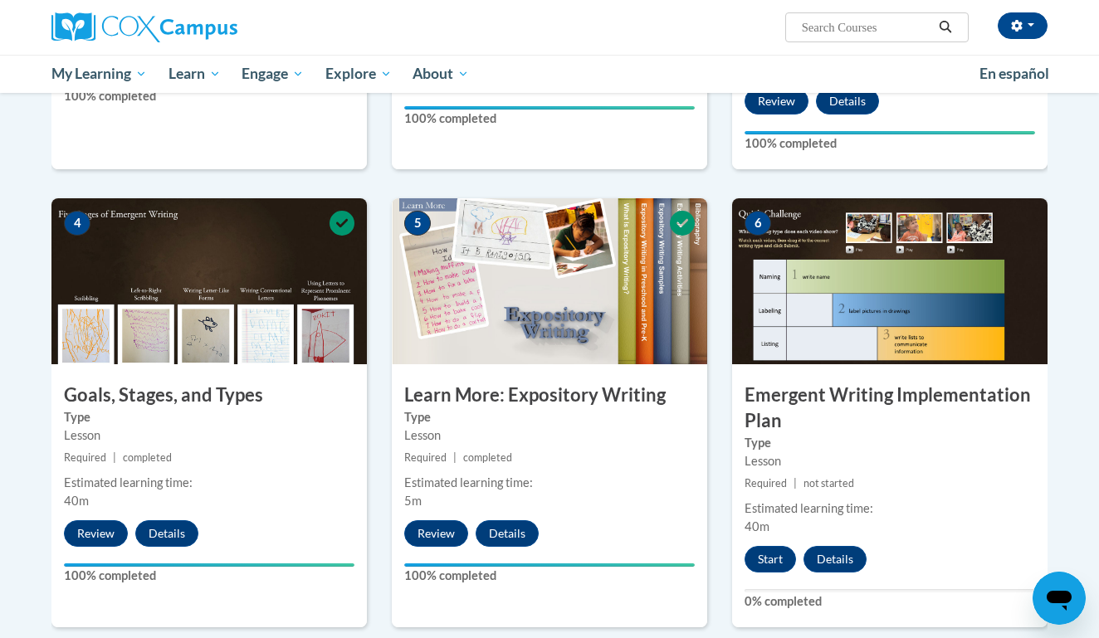
scroll to position [719, 0]
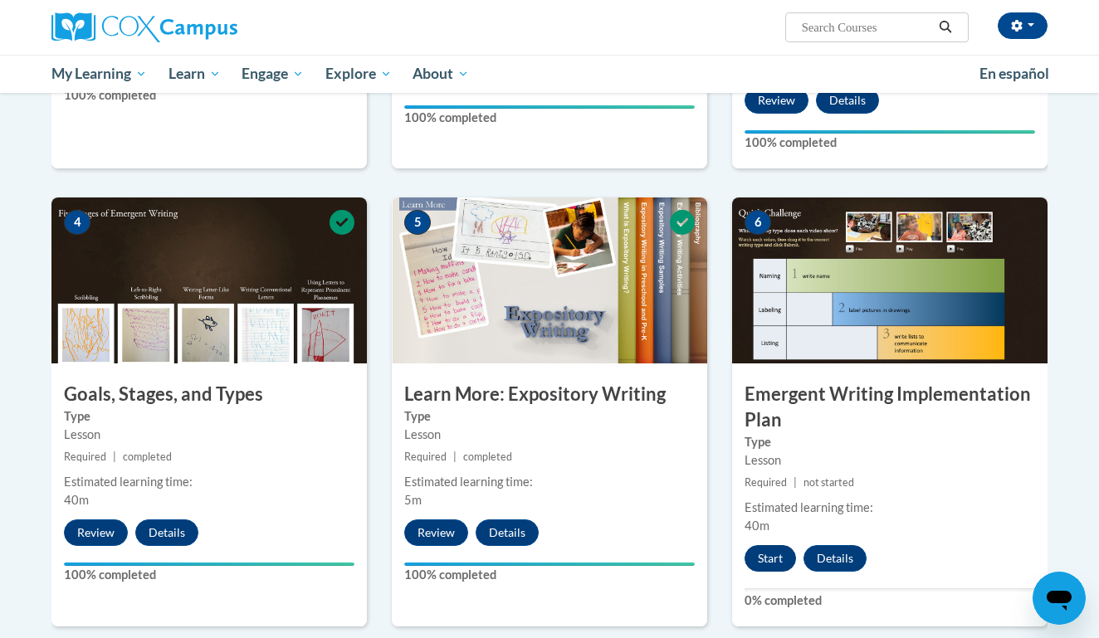
click at [768, 545] on button "Start" at bounding box center [770, 558] width 51 height 27
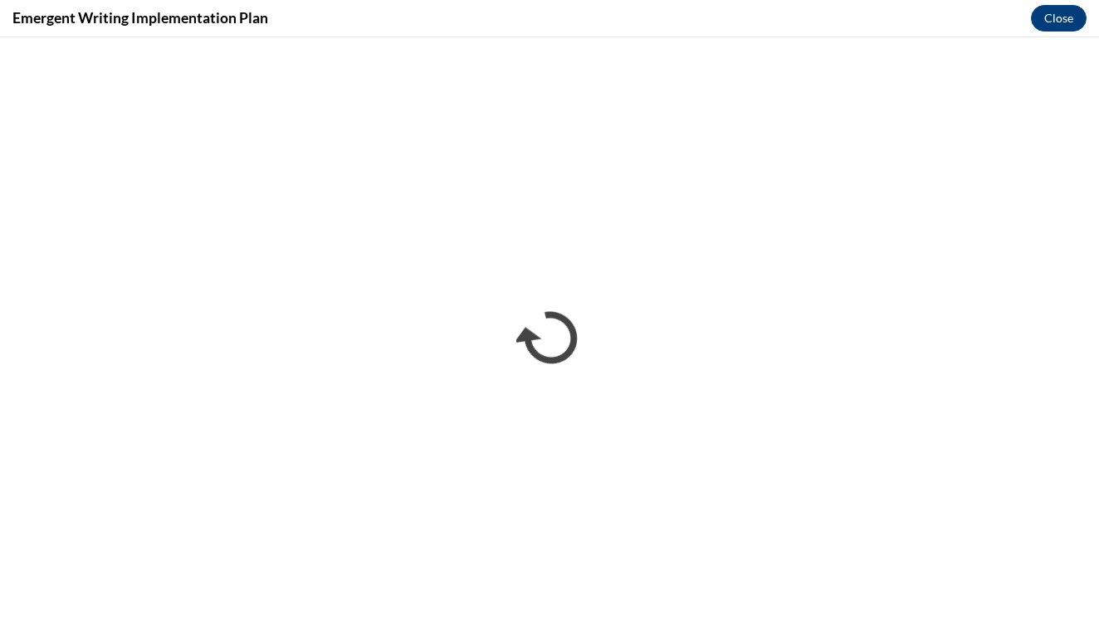
scroll to position [0, 0]
click at [416, 2] on div "Emergent Writing Implementation Plan Close" at bounding box center [549, 18] width 1099 height 37
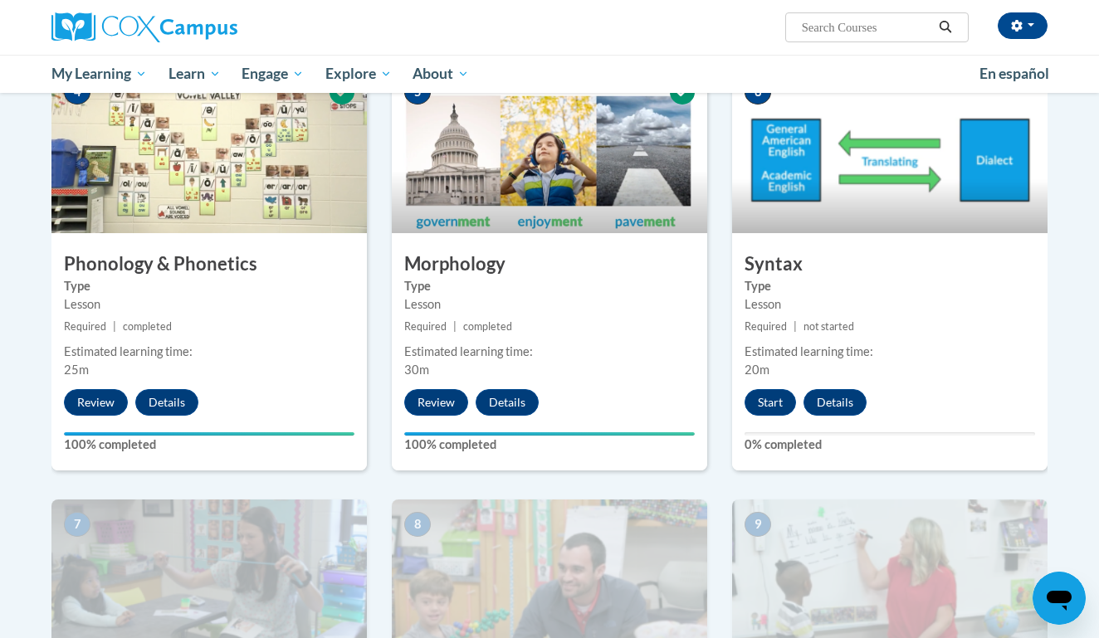
scroll to position [877, 0]
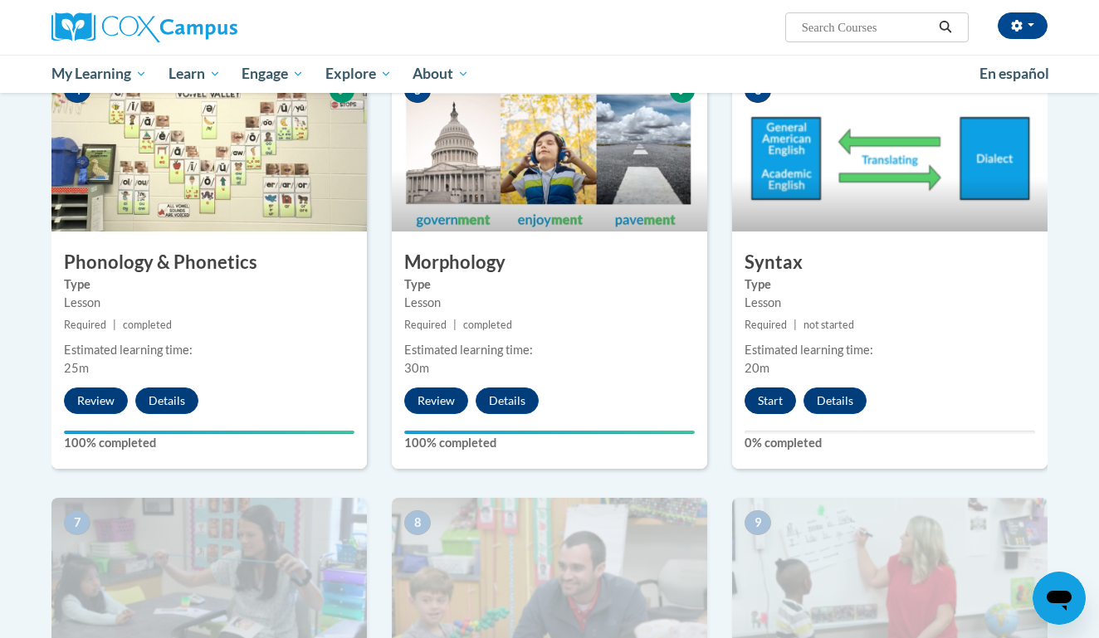
click at [779, 393] on button "Start" at bounding box center [770, 401] width 51 height 27
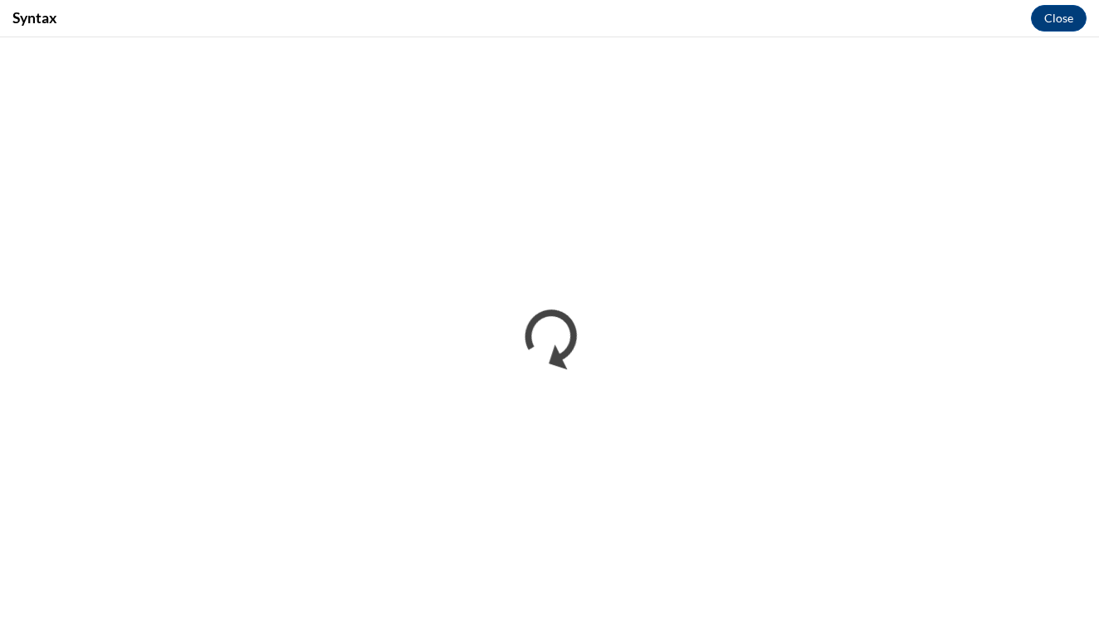
scroll to position [0, 0]
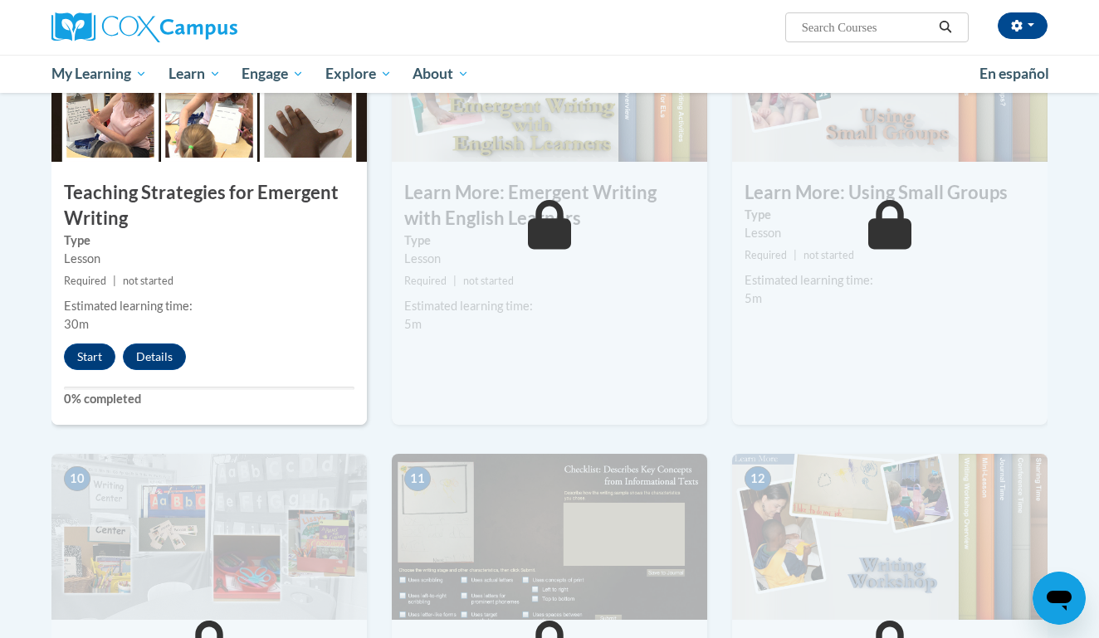
scroll to position [1375, 0]
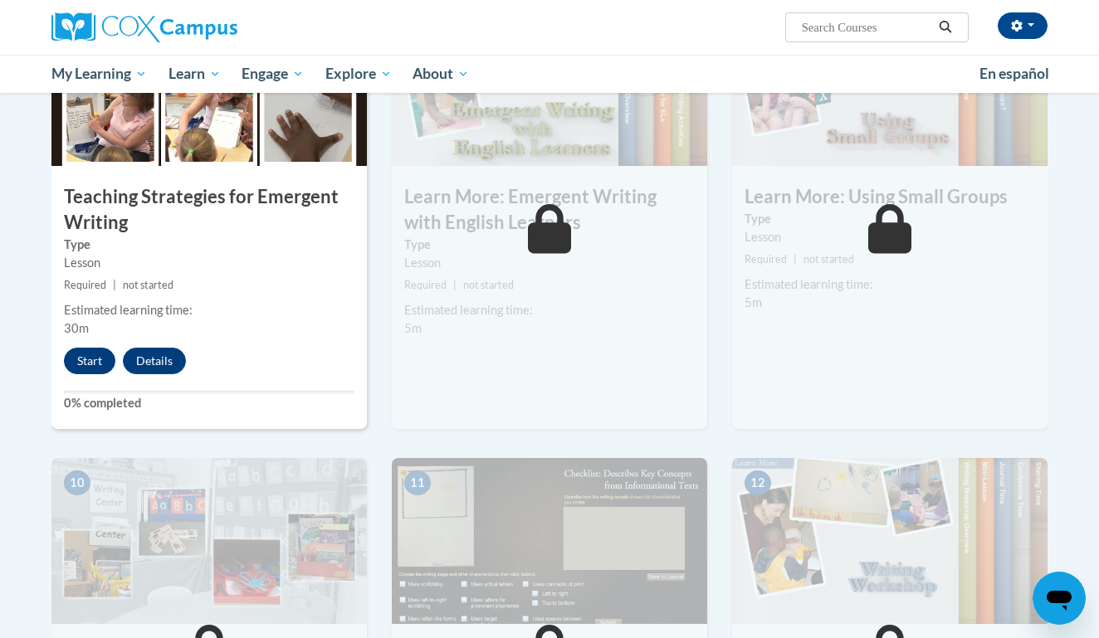
click at [96, 348] on button "Start" at bounding box center [89, 361] width 51 height 27
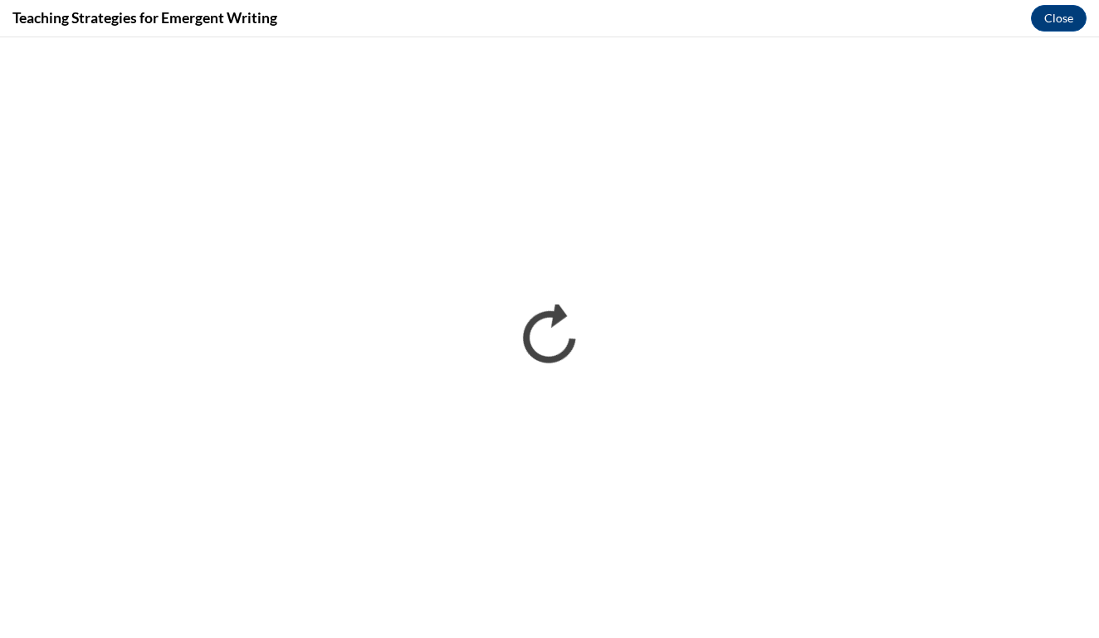
scroll to position [0, 0]
